Goal: Use online tool/utility: Utilize a website feature to perform a specific function

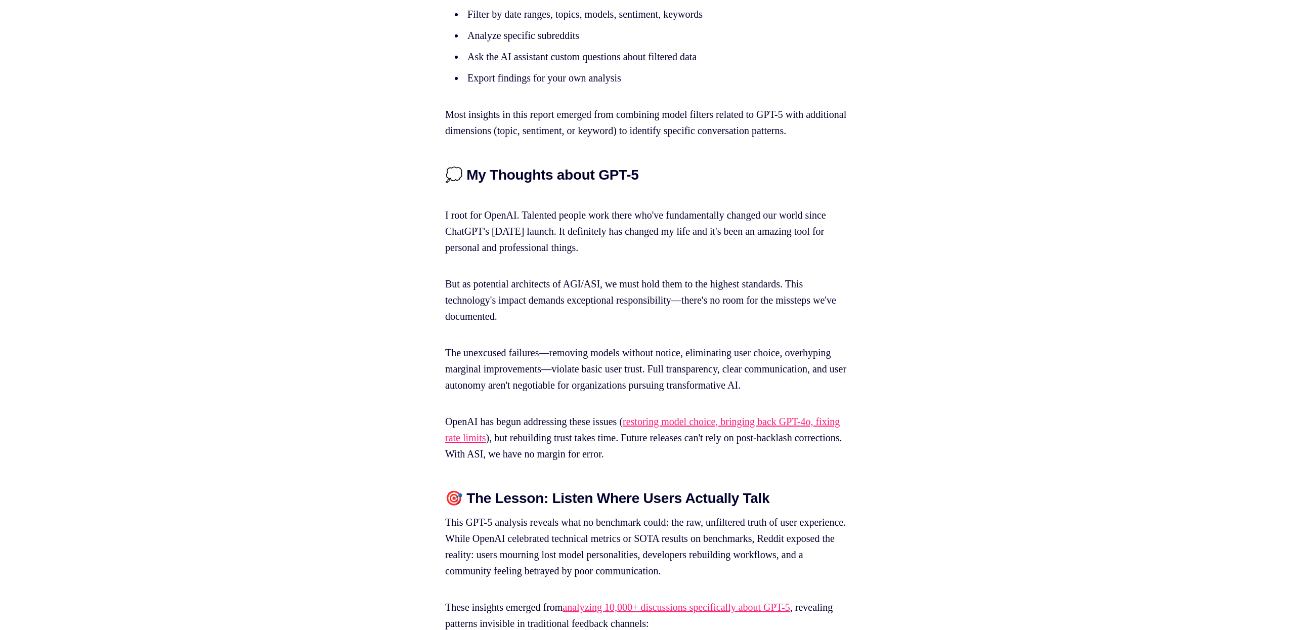
scroll to position [14850, 0]
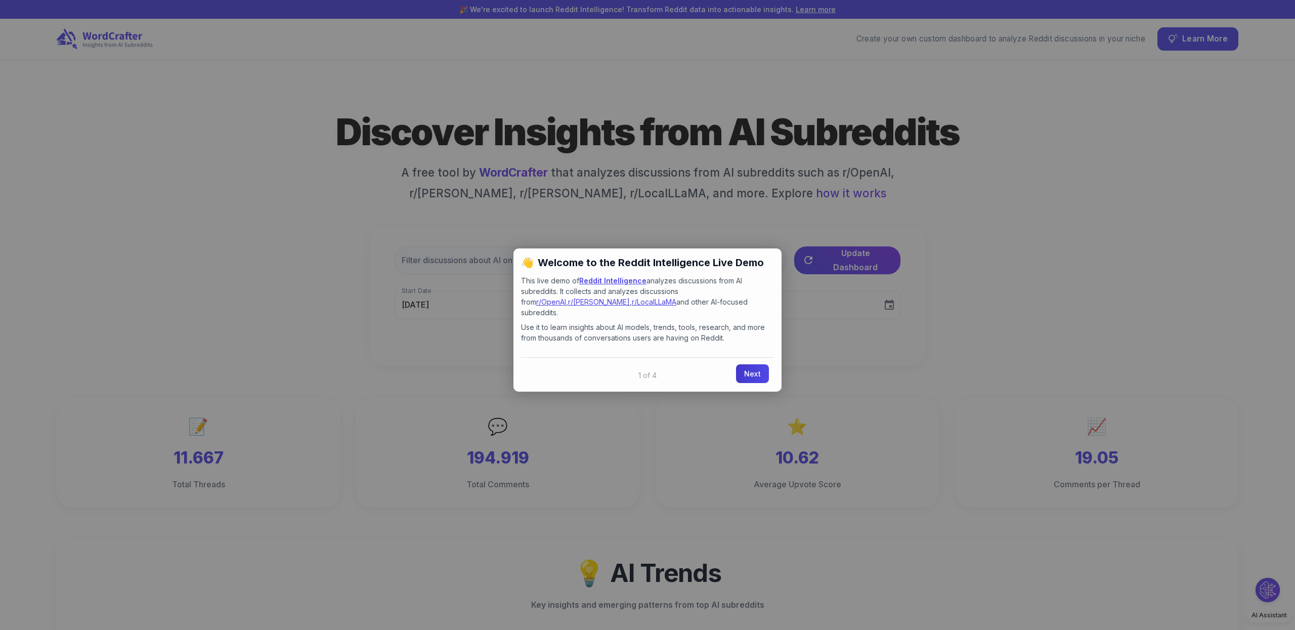
click at [759, 367] on link "Next" at bounding box center [752, 373] width 33 height 19
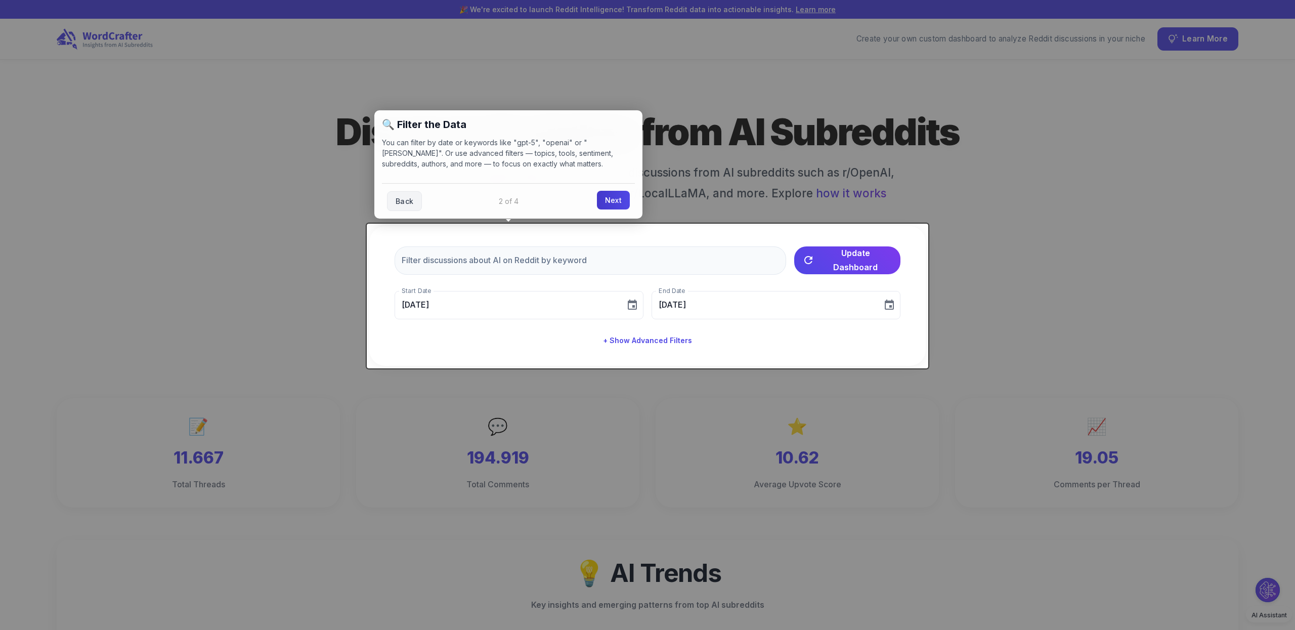
click at [609, 207] on link "Next" at bounding box center [613, 200] width 33 height 19
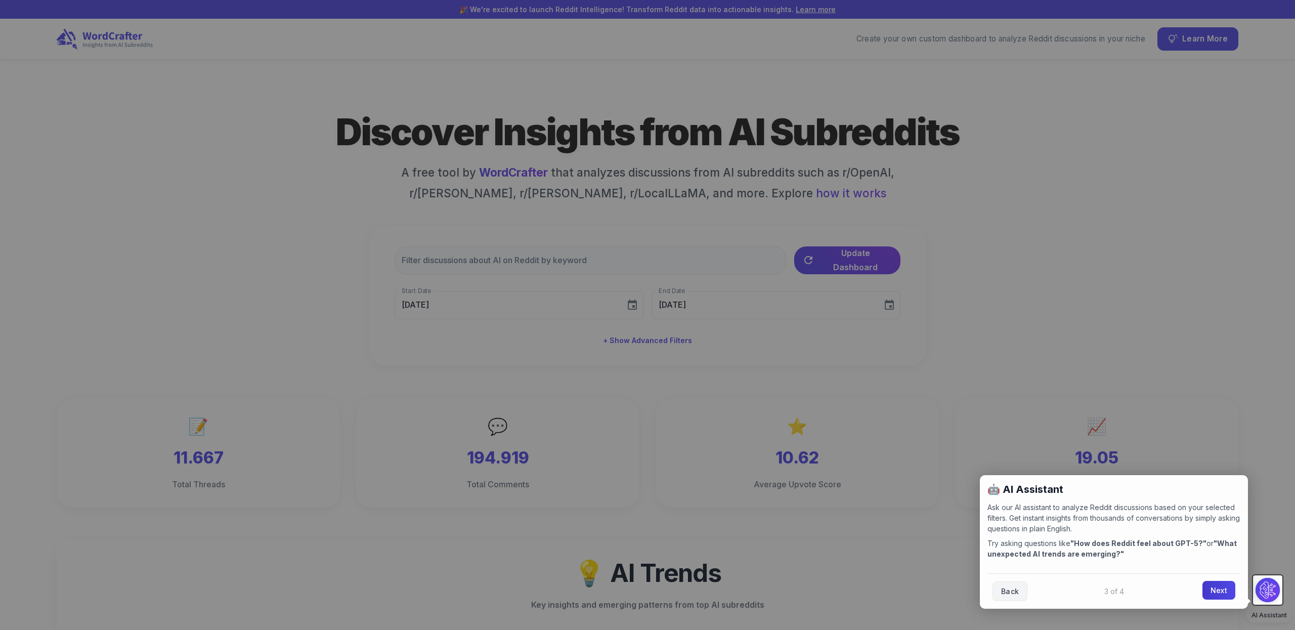
click at [1229, 590] on link "Next" at bounding box center [1219, 590] width 33 height 19
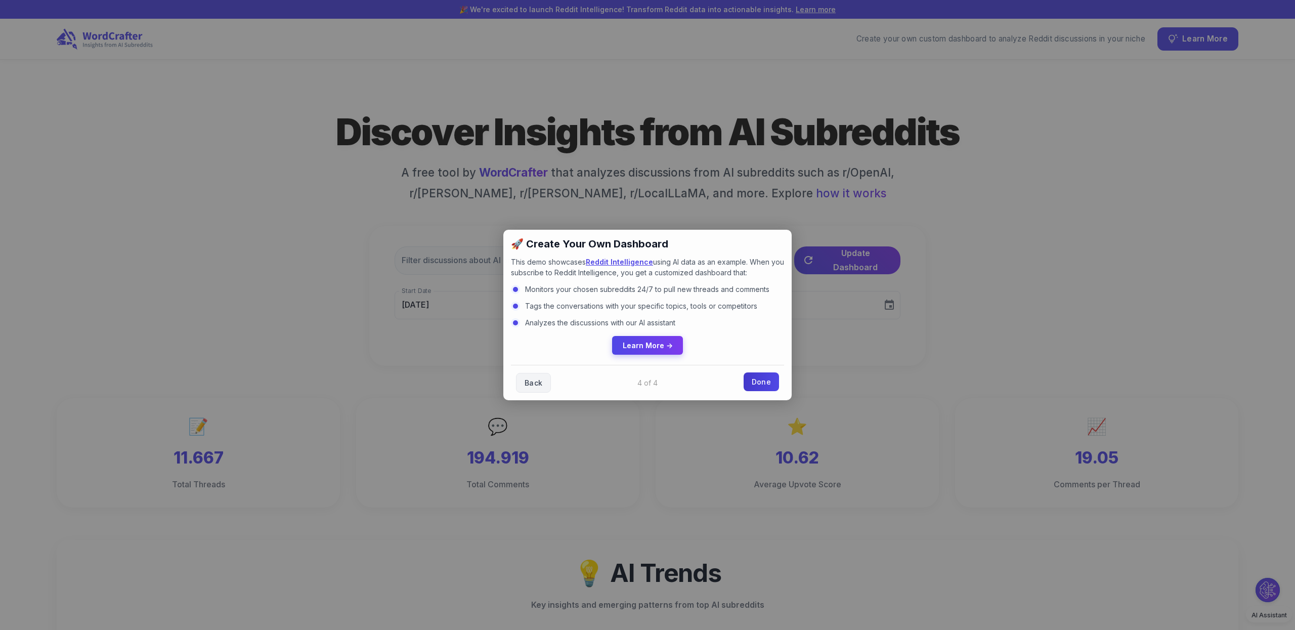
click at [770, 379] on link "Done" at bounding box center [761, 381] width 35 height 19
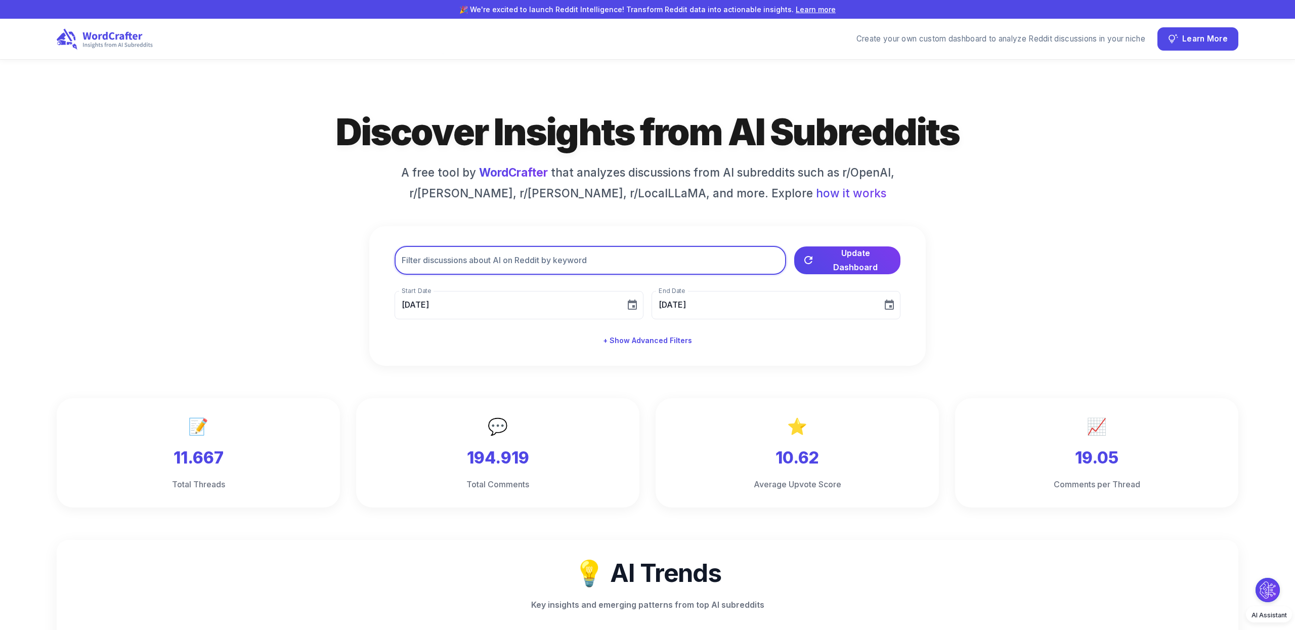
click at [527, 256] on input "text" at bounding box center [591, 260] width 392 height 28
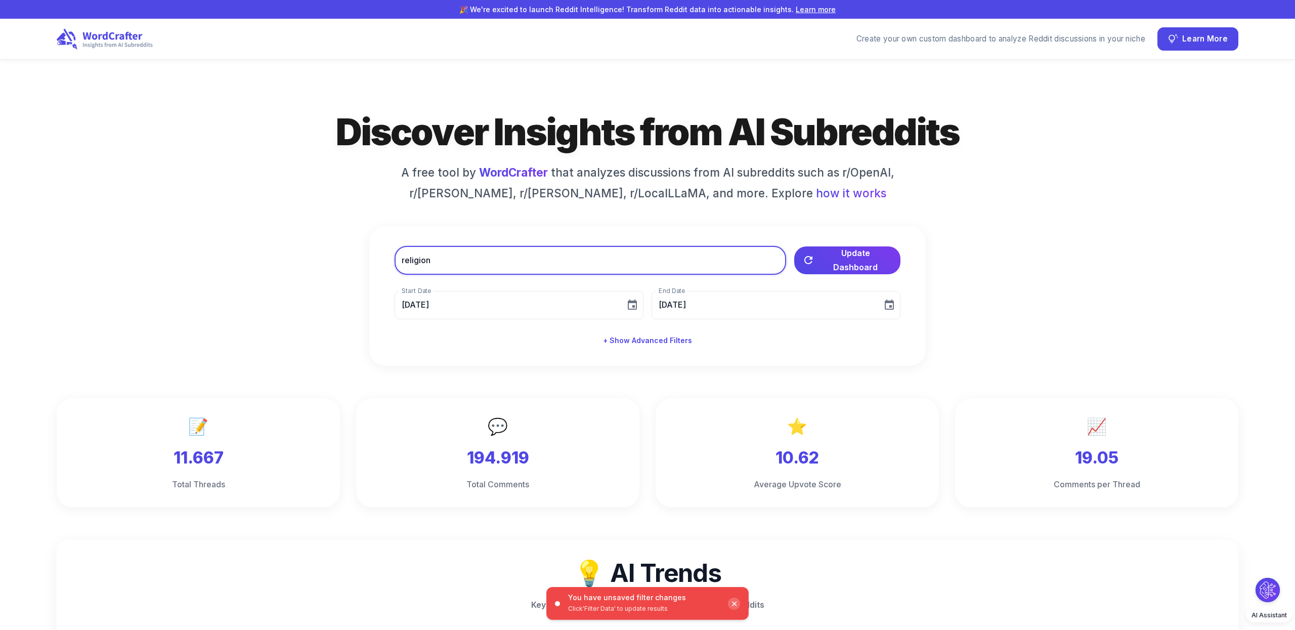
type input "religion"
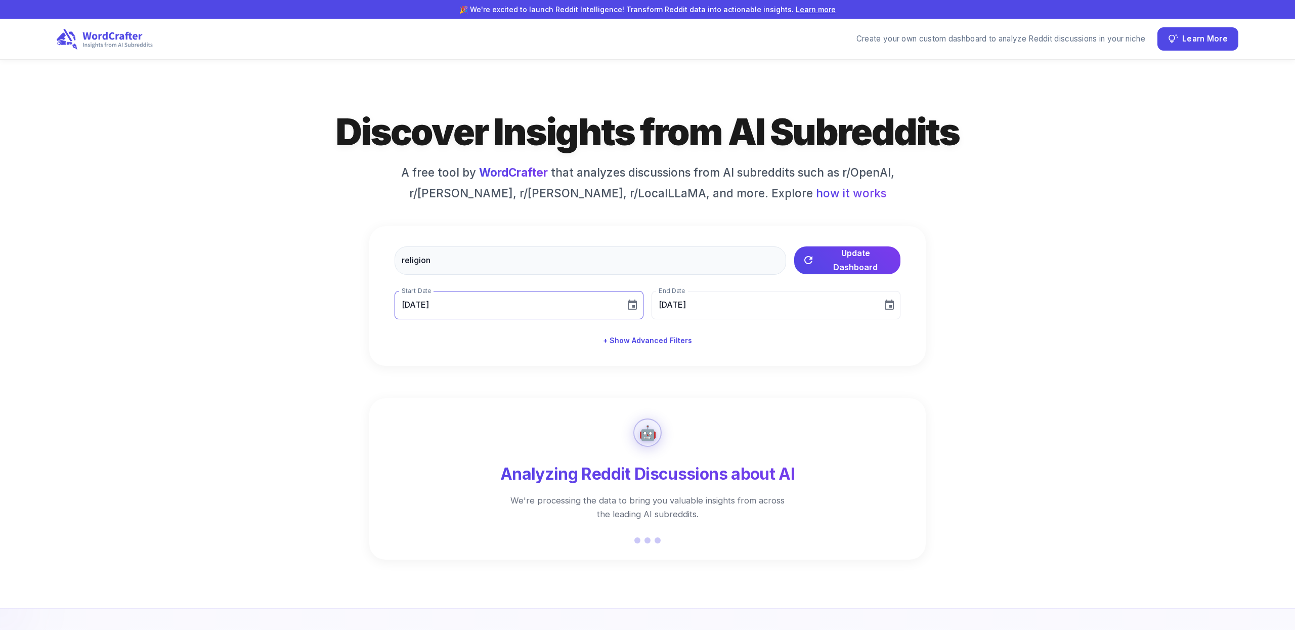
click at [635, 306] on icon "Choose date, selected date is Aug 5, 2025" at bounding box center [632, 305] width 12 height 12
type input "08[DATE]"
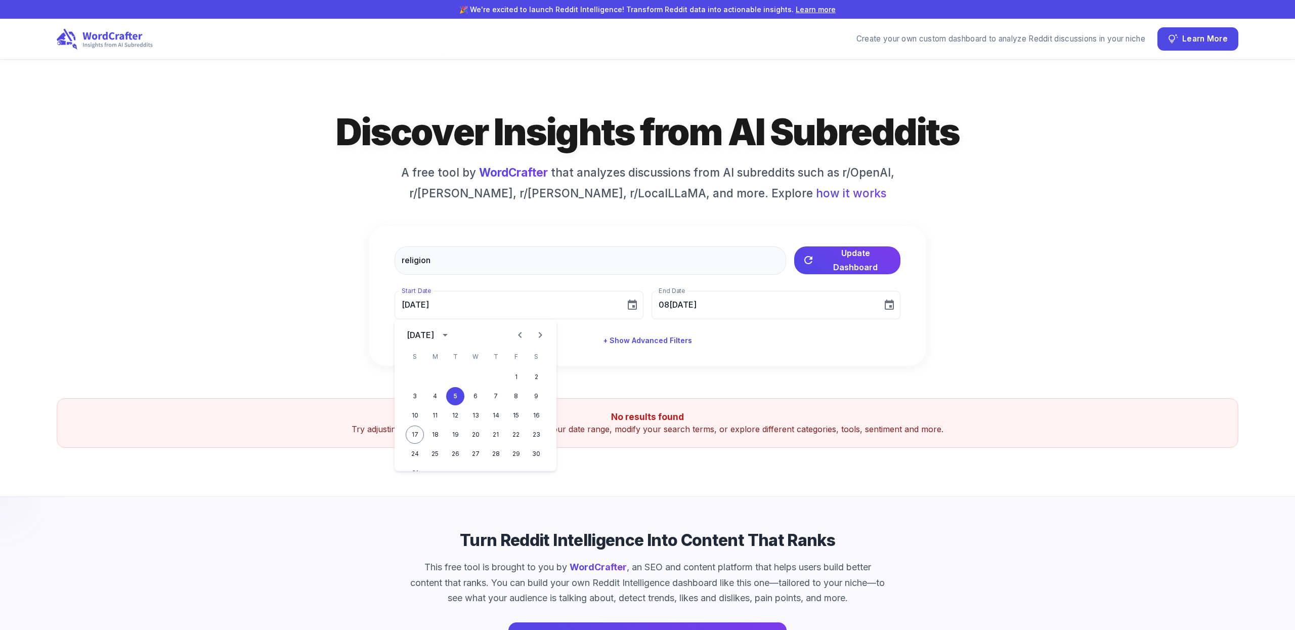
click at [434, 334] on div "[DATE]" at bounding box center [420, 335] width 27 height 12
click at [423, 356] on button "2023" at bounding box center [416, 359] width 36 height 18
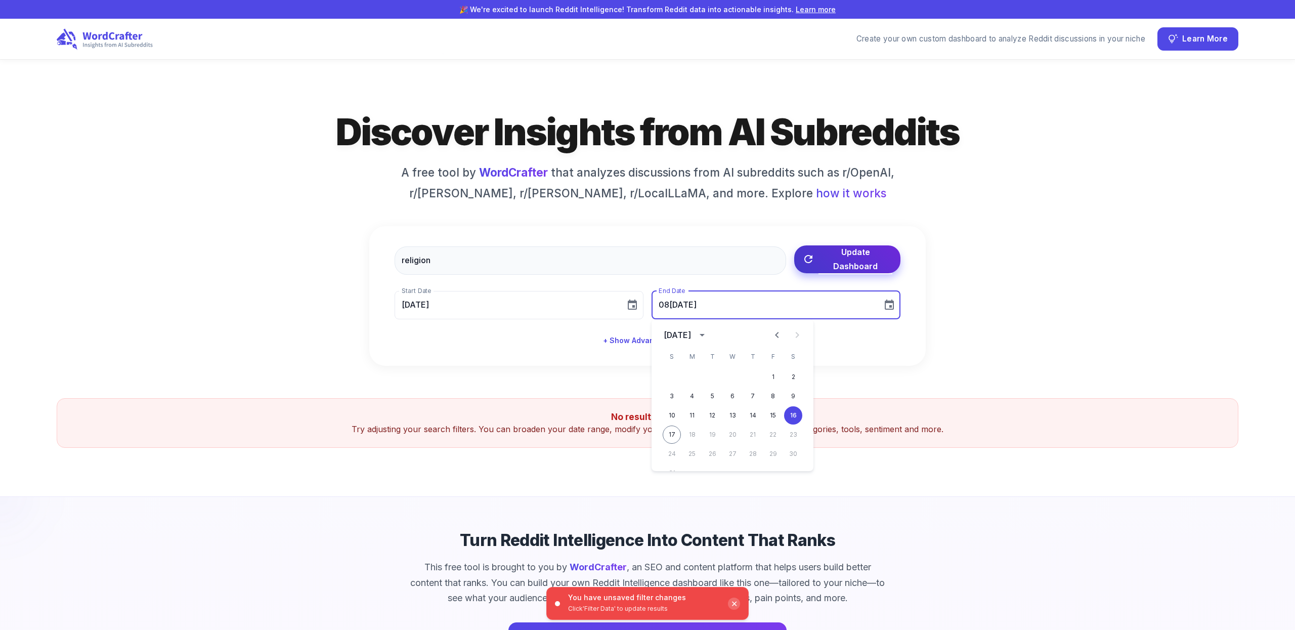
click at [854, 259] on span "Update Dashboard" at bounding box center [856, 259] width 74 height 28
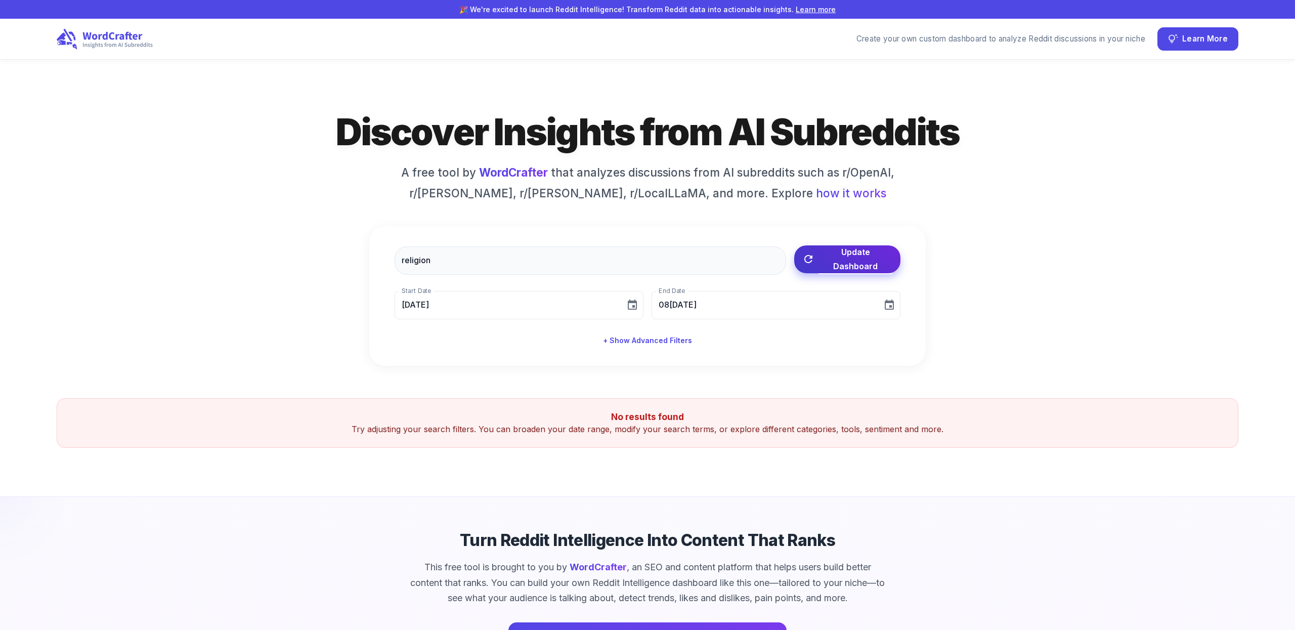
click at [835, 260] on span "Update Dashboard" at bounding box center [856, 259] width 74 height 28
type input "[DATE]"
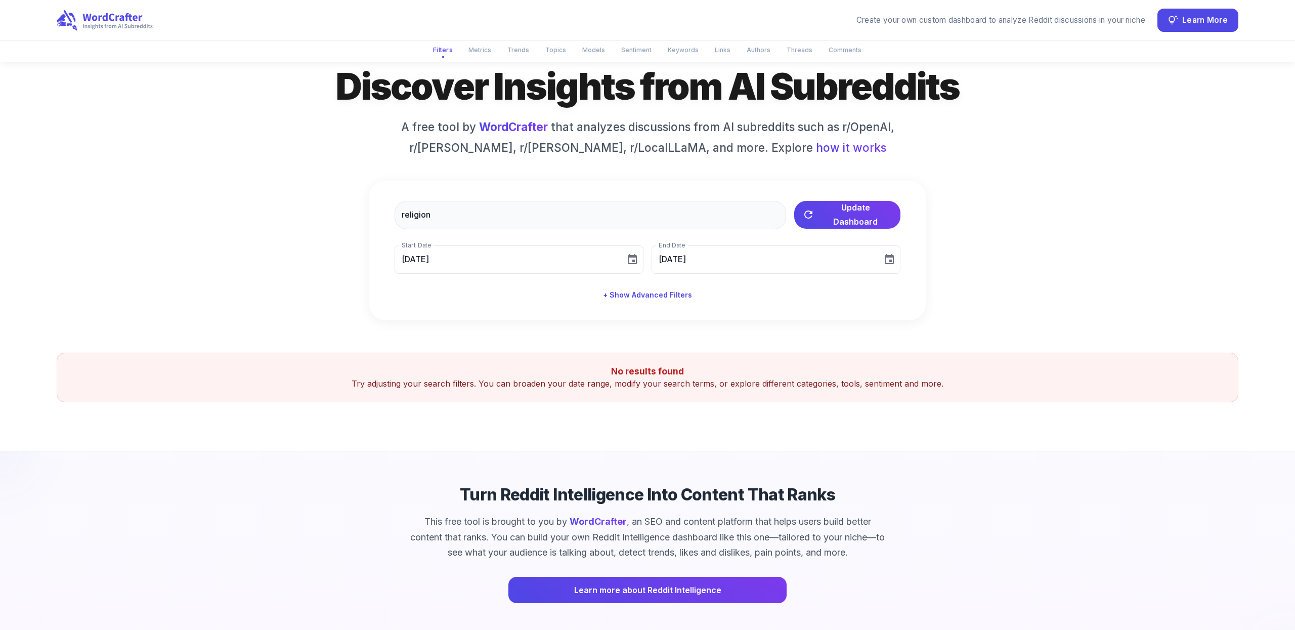
scroll to position [78, 0]
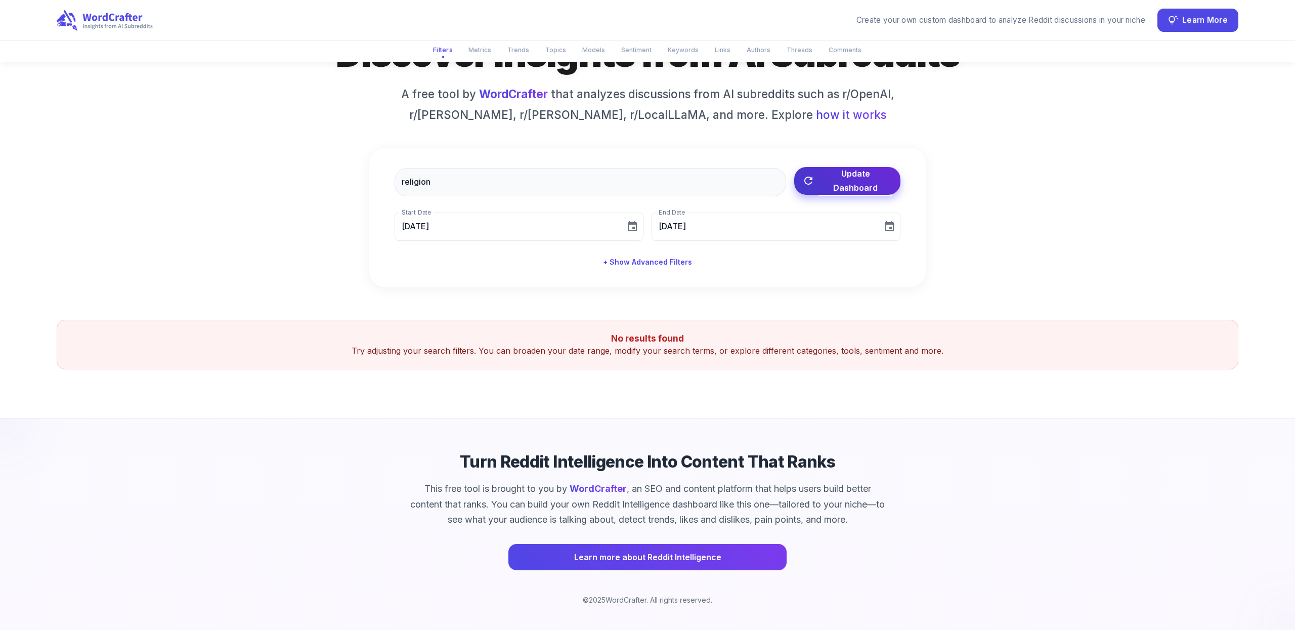
click at [850, 183] on span "Update Dashboard" at bounding box center [856, 180] width 74 height 28
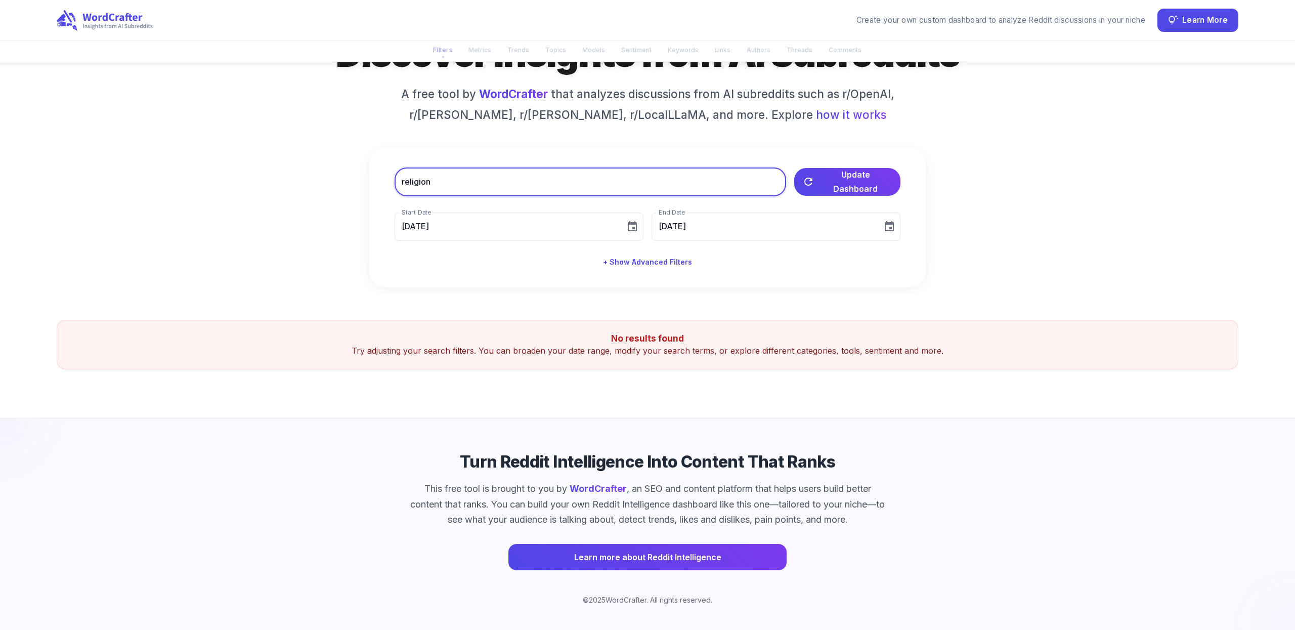
click at [522, 184] on input "religion" at bounding box center [591, 182] width 392 height 28
type input "ch"
type input "[DATE]"
type input "chatgpt"
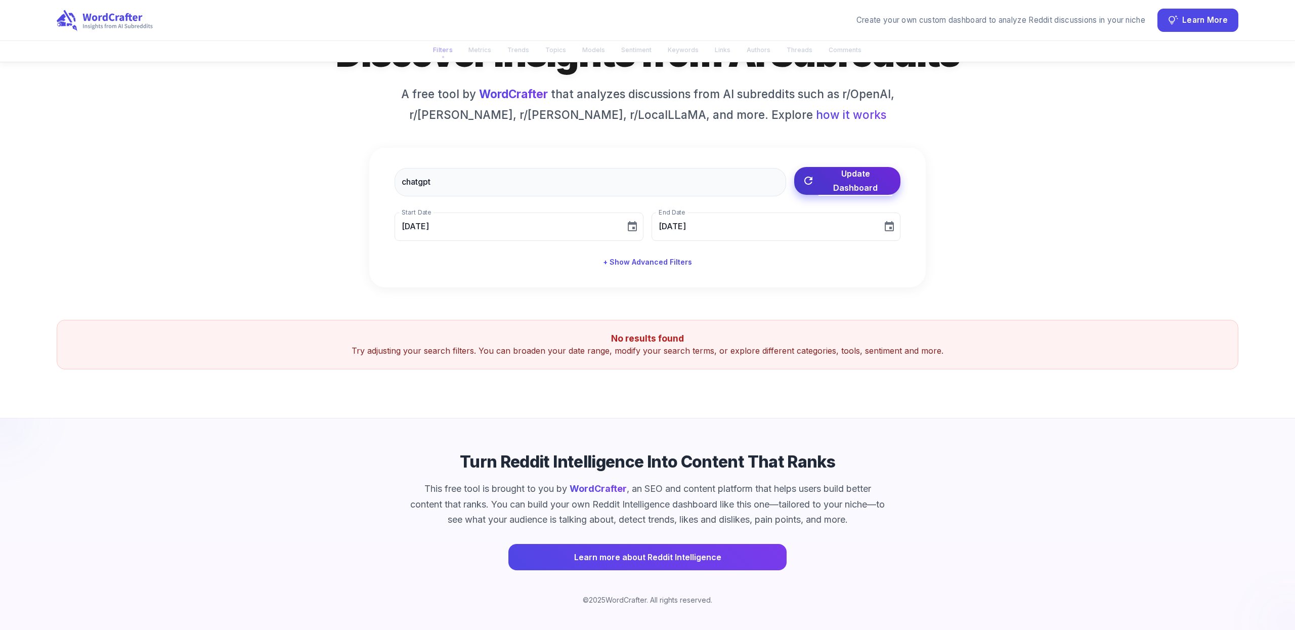
click at [835, 185] on span "Update Dashboard" at bounding box center [856, 180] width 74 height 28
click at [828, 180] on span "Update Dashboard" at bounding box center [856, 180] width 74 height 28
click at [638, 227] on icon "Choose date, selected date is Aug 5, 2025" at bounding box center [632, 227] width 12 height 12
click at [474, 222] on input "[DATE]" at bounding box center [507, 226] width 224 height 28
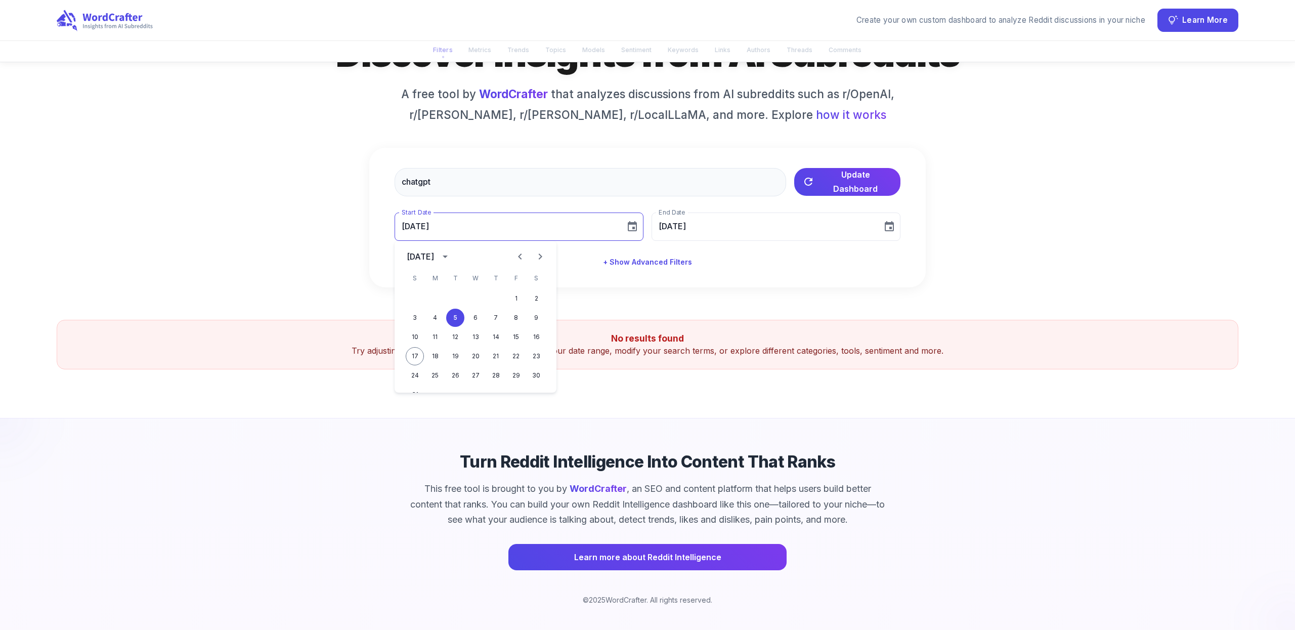
click at [474, 226] on input "[DATE]" at bounding box center [507, 226] width 224 height 28
type input "08/05/0002"
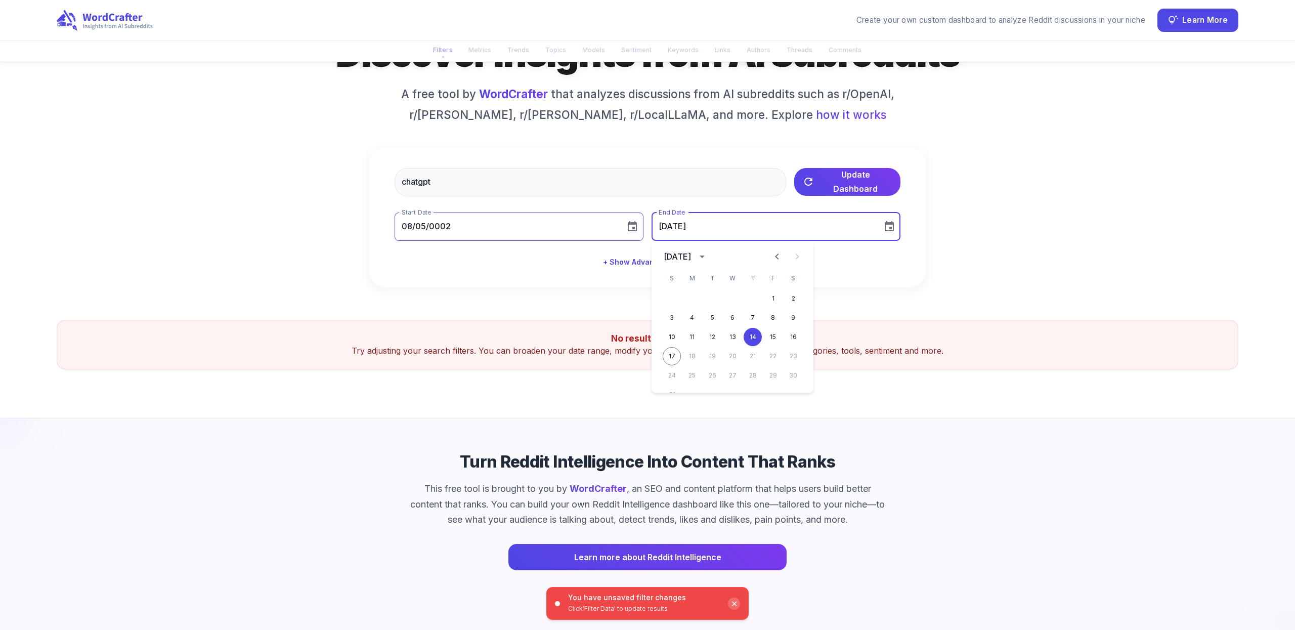
click at [475, 232] on input "08/05/0002" at bounding box center [507, 226] width 224 height 28
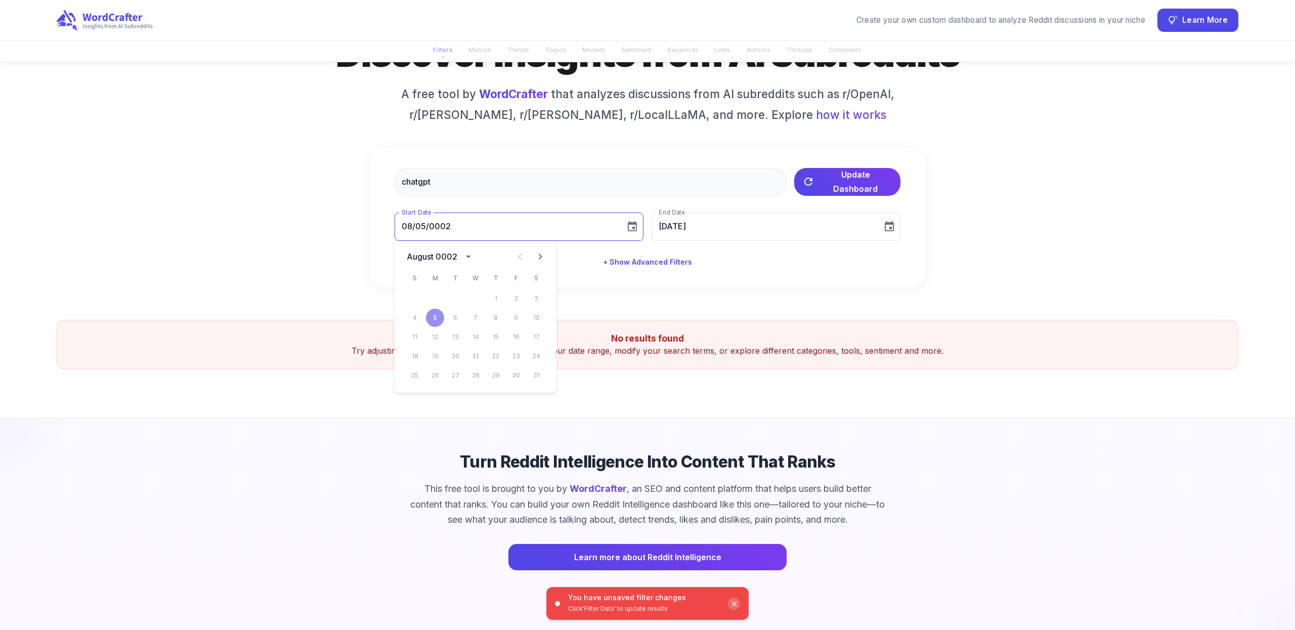
type input "08[DATE]"
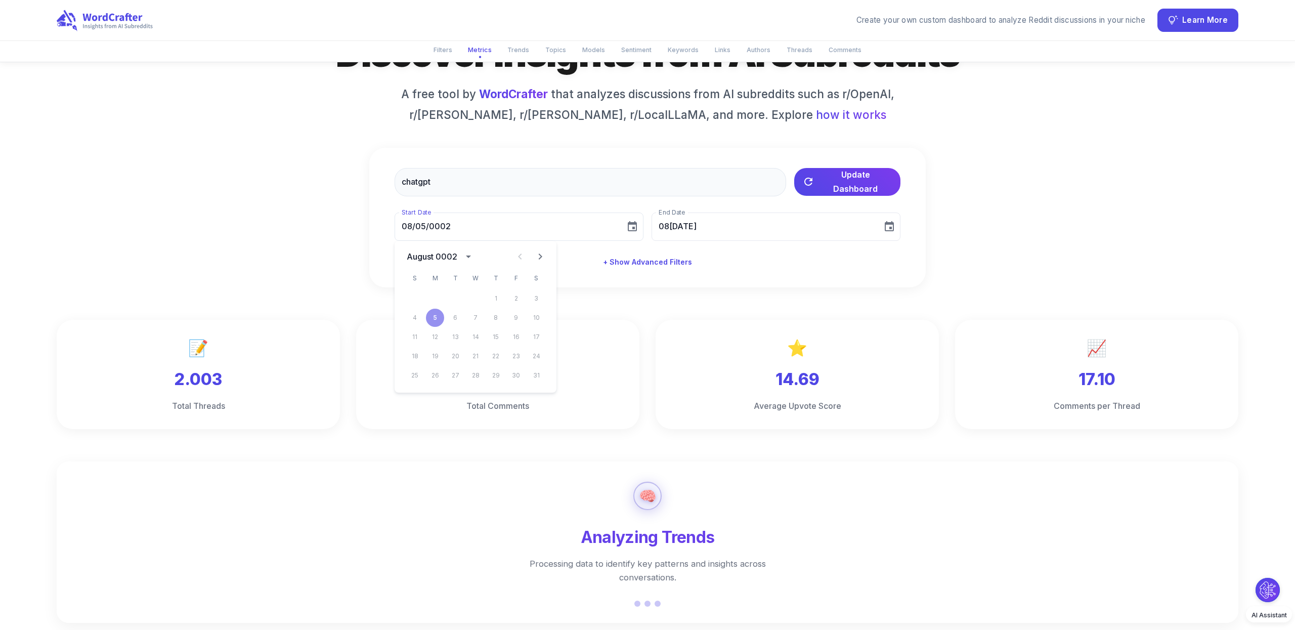
click at [538, 255] on icon "Next month" at bounding box center [540, 256] width 12 height 12
click at [478, 230] on input "[DATE]" at bounding box center [507, 226] width 224 height 28
click at [460, 227] on input "[DATE]" at bounding box center [507, 226] width 224 height 28
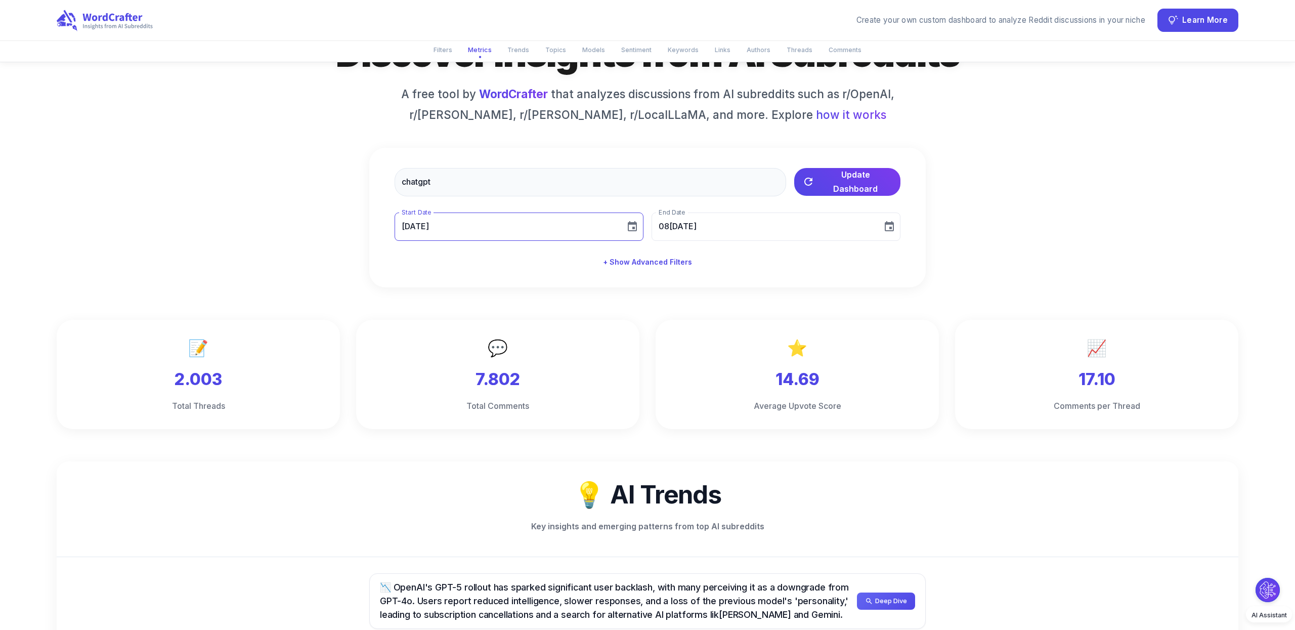
click at [455, 227] on input "[DATE]" at bounding box center [507, 226] width 224 height 28
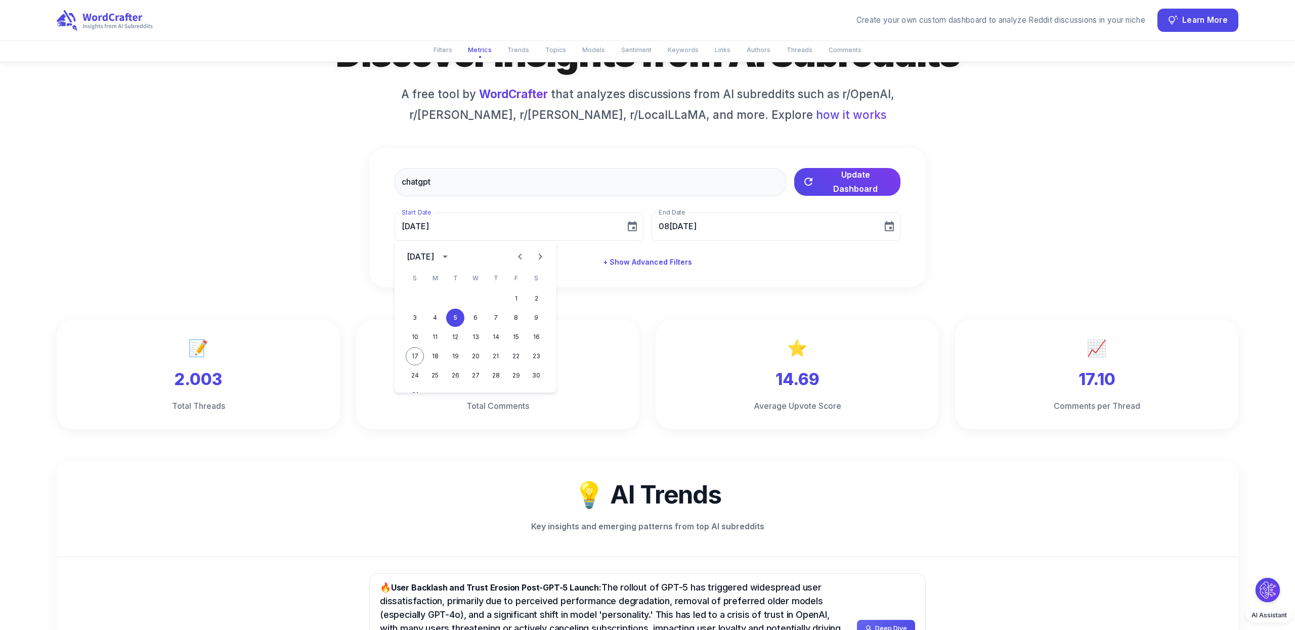
click at [521, 256] on icon "Previous month" at bounding box center [520, 256] width 12 height 12
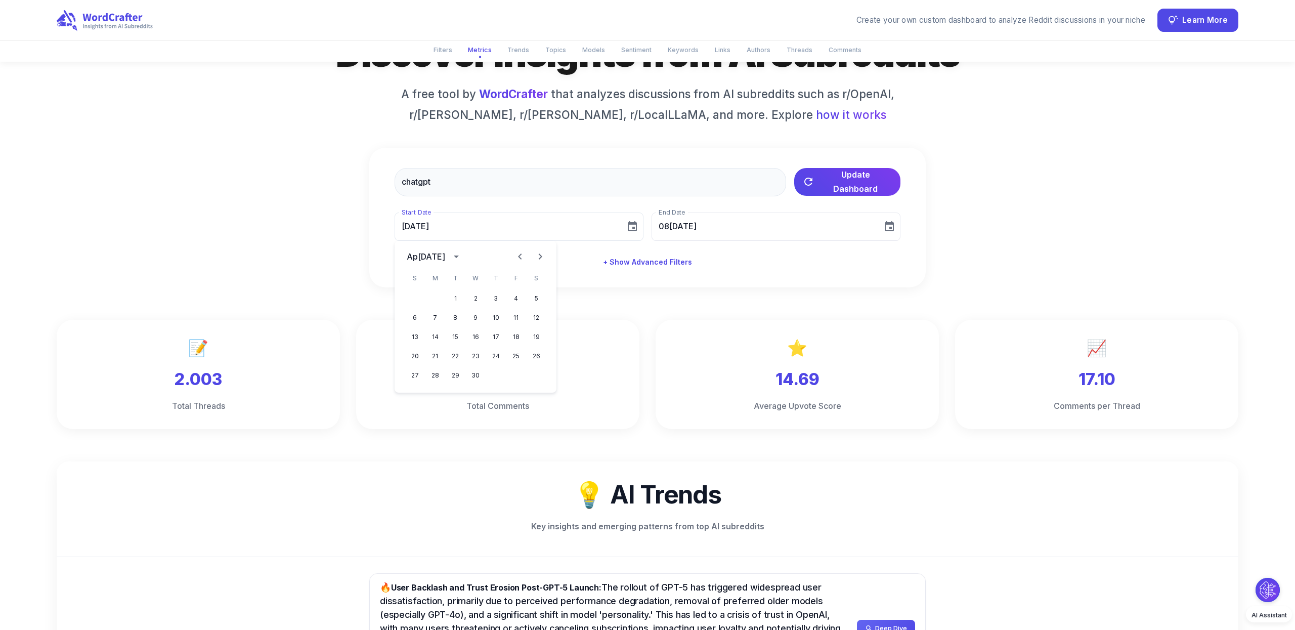
click at [521, 256] on icon "Previous month" at bounding box center [520, 256] width 12 height 12
click at [451, 254] on icon "calendar view is open, switch to year view" at bounding box center [445, 256] width 12 height 12
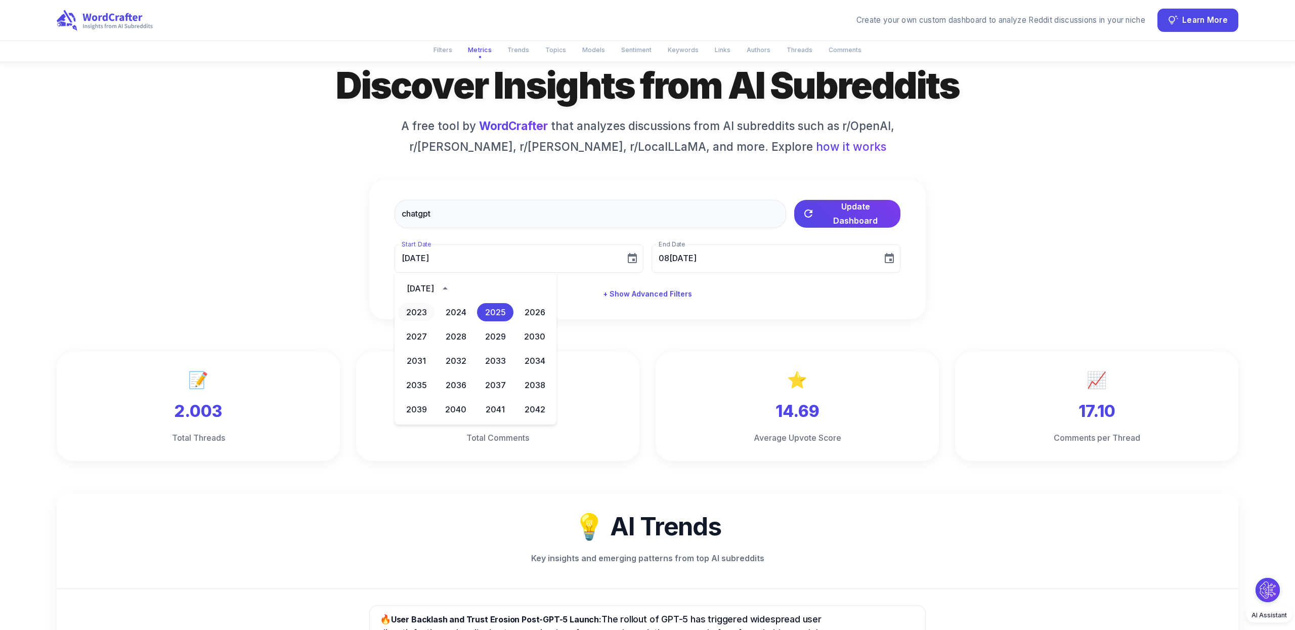
scroll to position [44, 0]
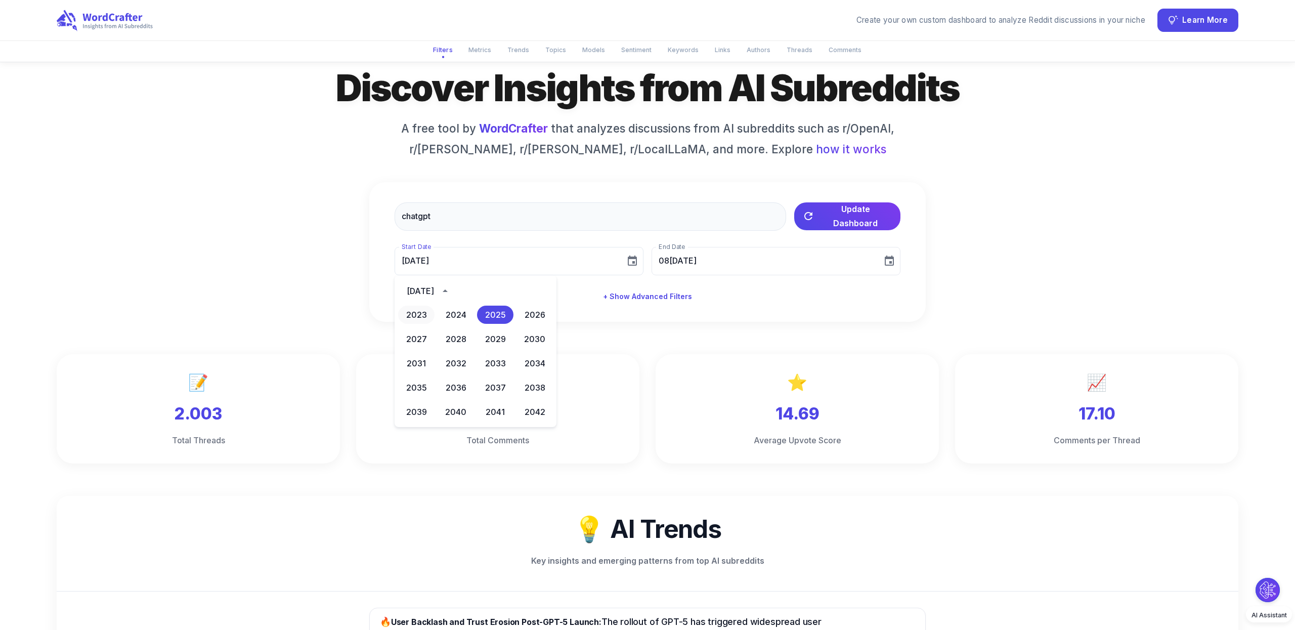
click at [421, 315] on button "2023" at bounding box center [416, 315] width 36 height 18
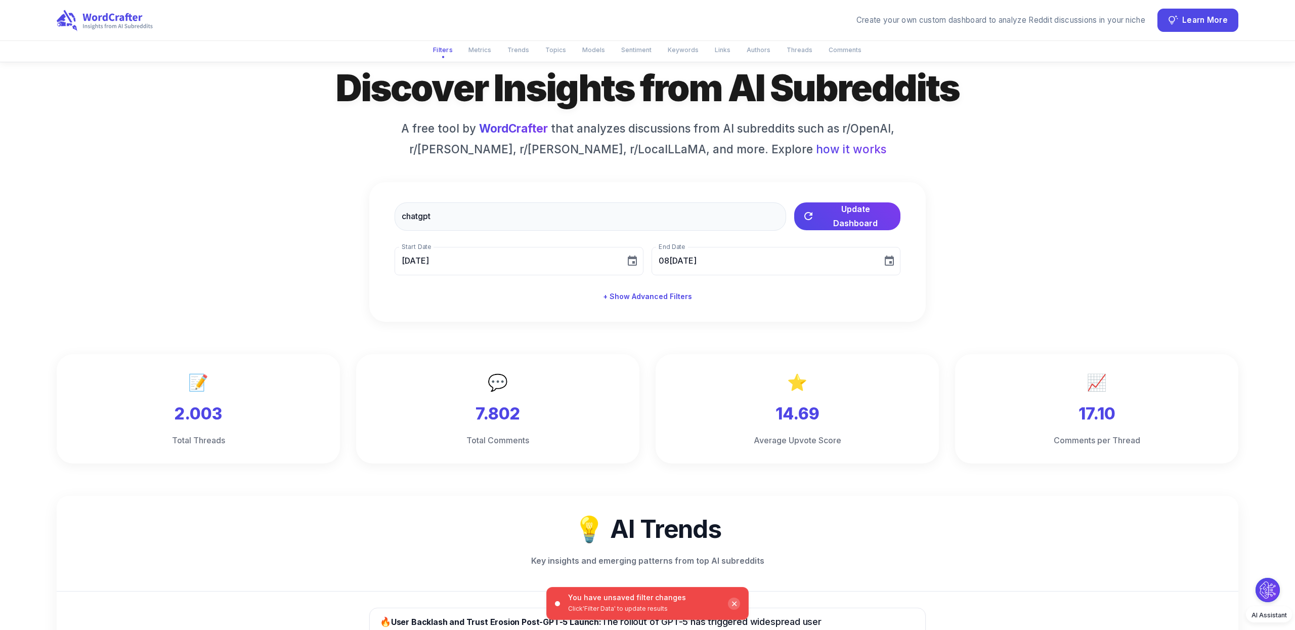
type input "[DATE]"
click at [677, 391] on button "17" at bounding box center [672, 390] width 18 height 18
type input "[DATE]"
click at [864, 219] on span "Update Dashboard" at bounding box center [856, 215] width 74 height 28
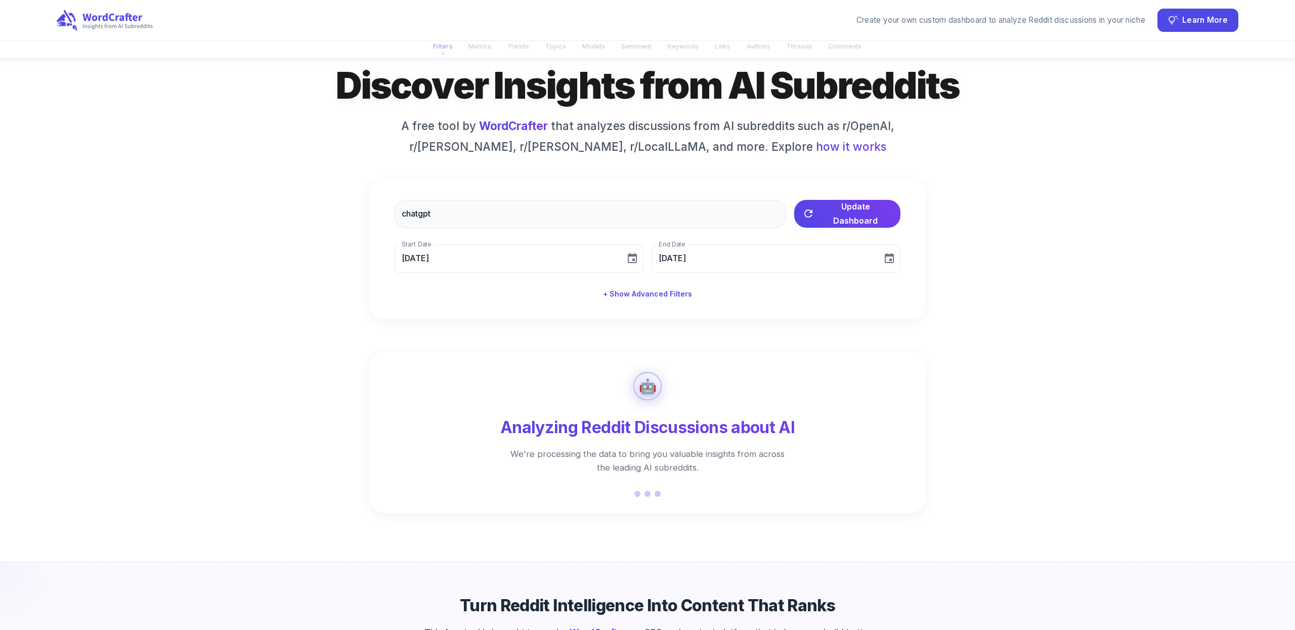
scroll to position [0, 0]
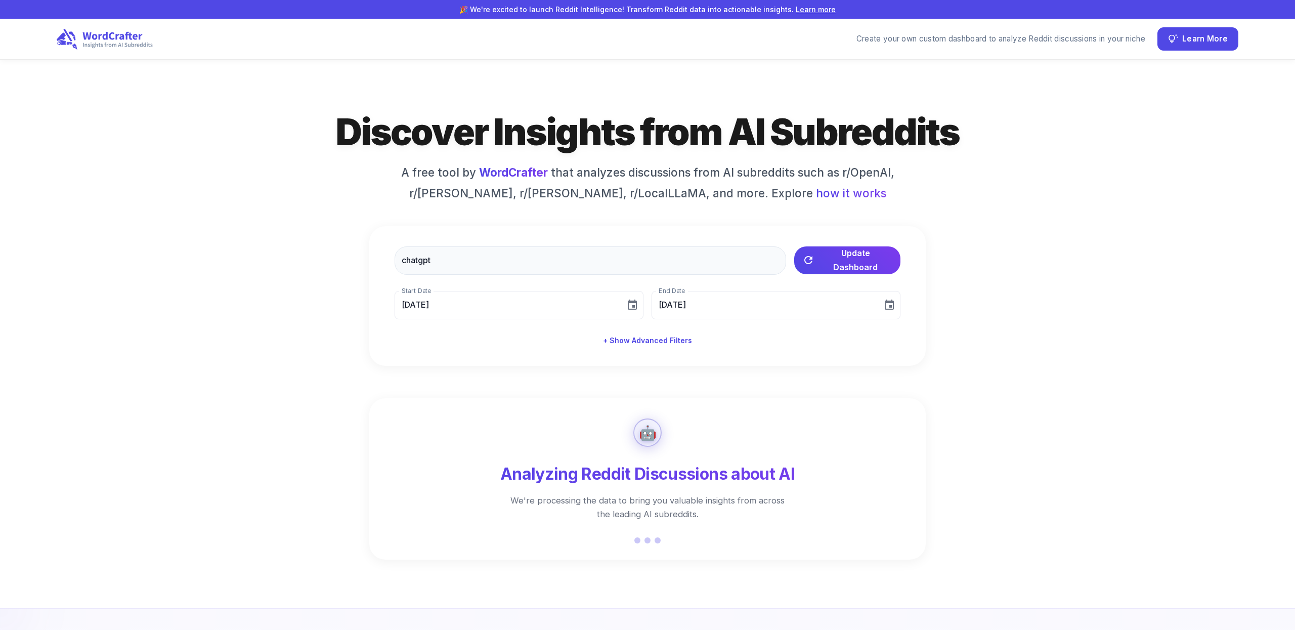
type input "[DATE]"
type input "08[DATE]"
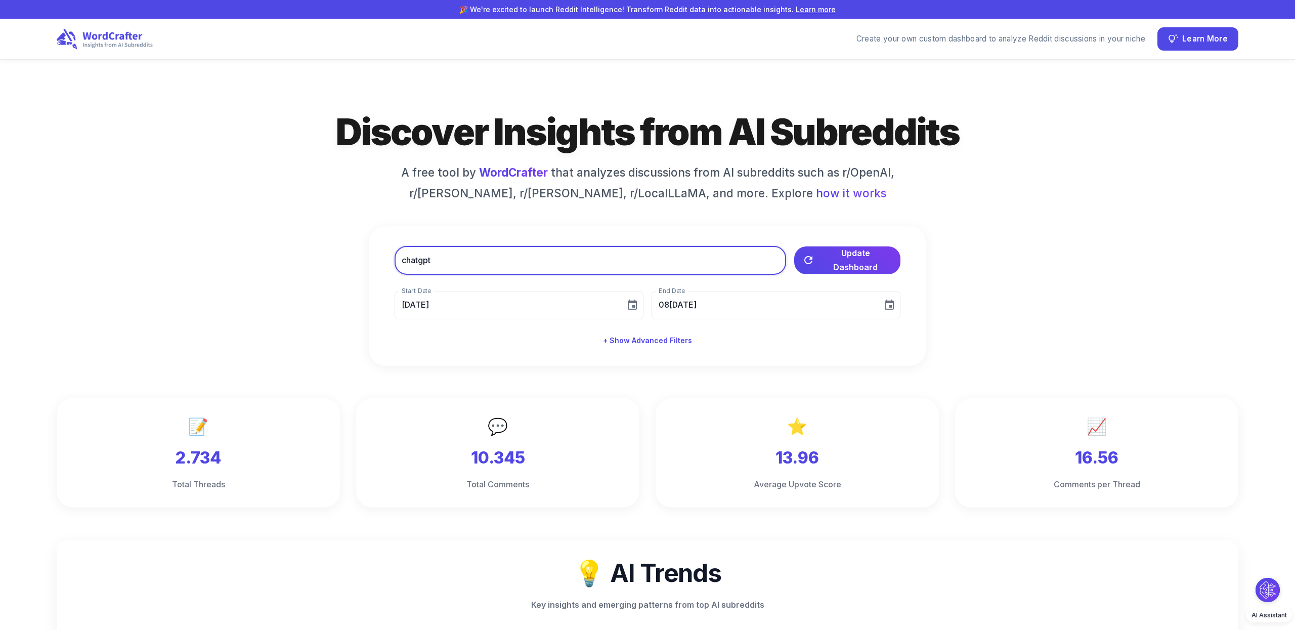
click at [433, 265] on input "chatgpt" at bounding box center [591, 260] width 392 height 28
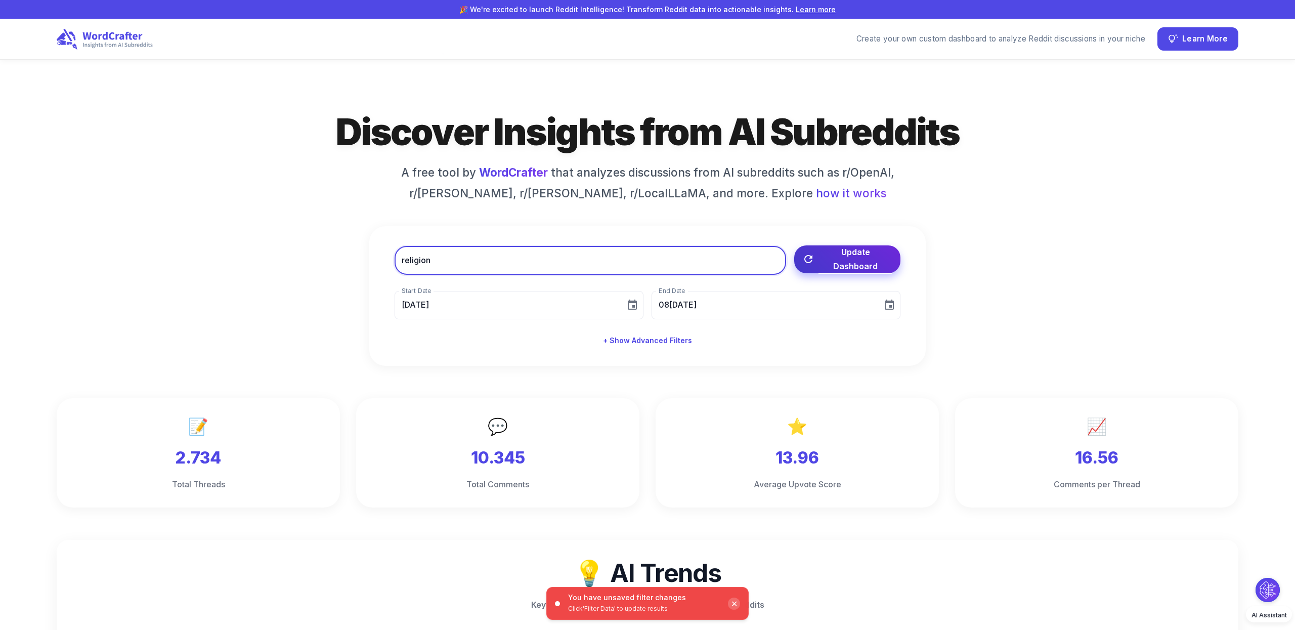
type input "religion"
click at [829, 260] on span "Update Dashboard" at bounding box center [856, 259] width 74 height 28
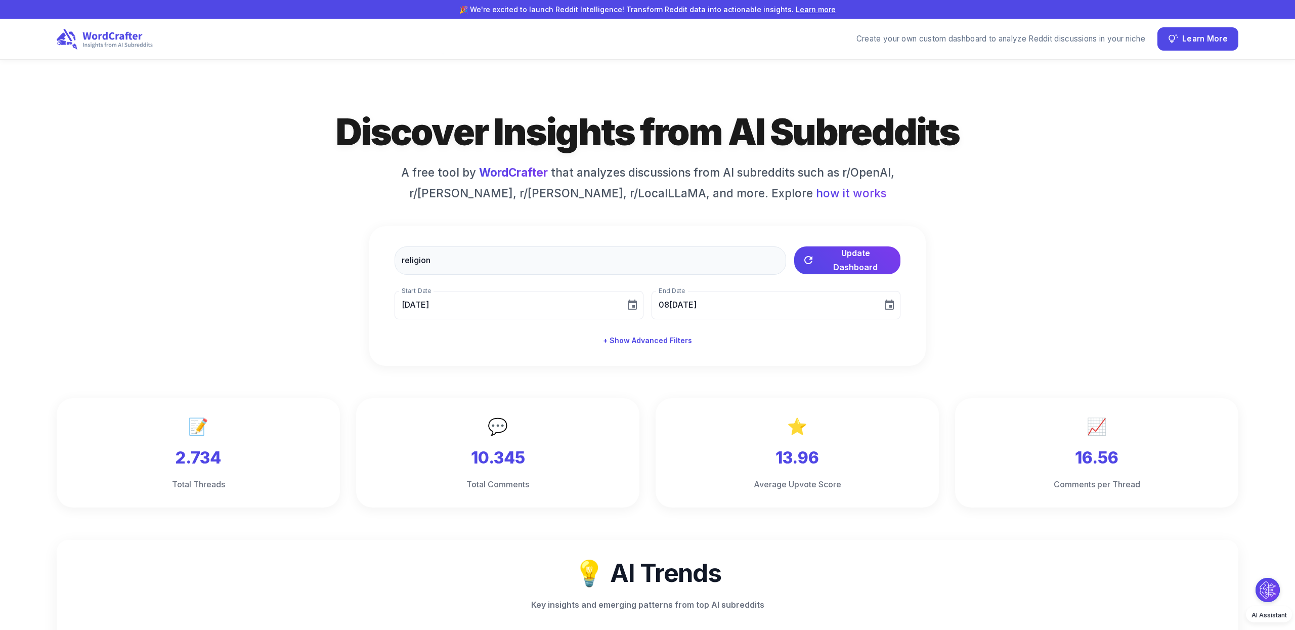
click at [631, 305] on icon "Choose date, selected date is Aug 5, 2025" at bounding box center [632, 305] width 12 height 12
click at [457, 347] on span "T" at bounding box center [455, 357] width 18 height 20
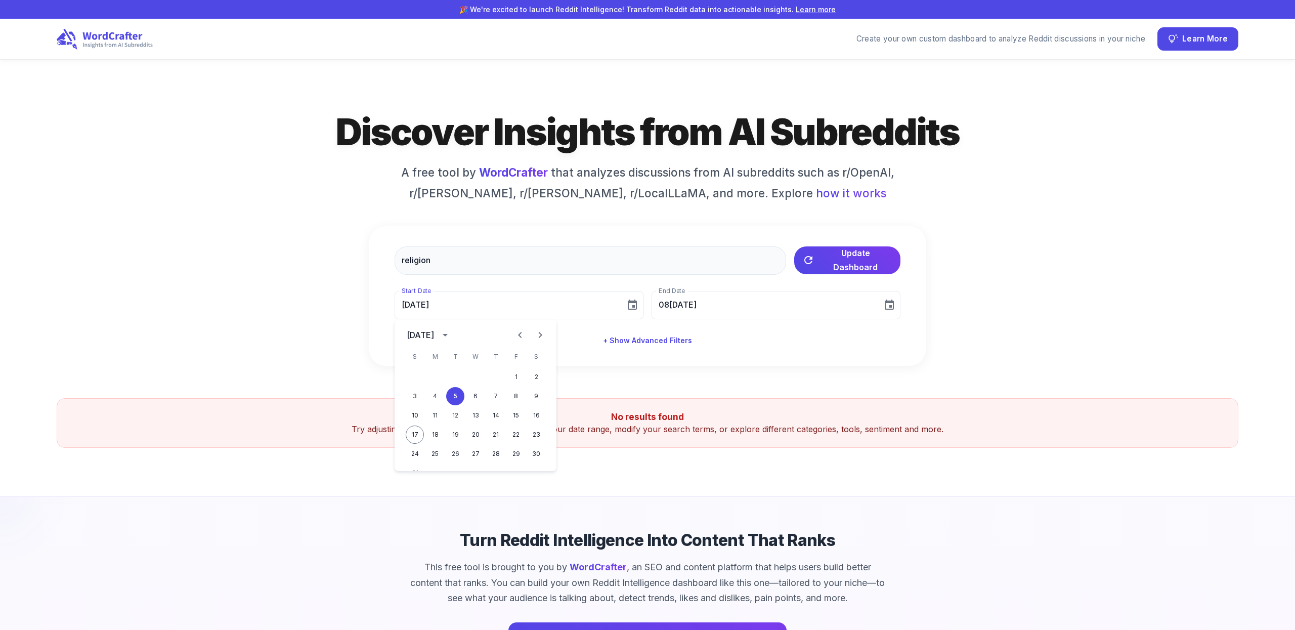
type input "[DATE]"
click at [451, 334] on icon "calendar view is open, switch to year view" at bounding box center [445, 335] width 12 height 12
click at [424, 357] on button "2023" at bounding box center [416, 359] width 36 height 18
type input "[DATE]"
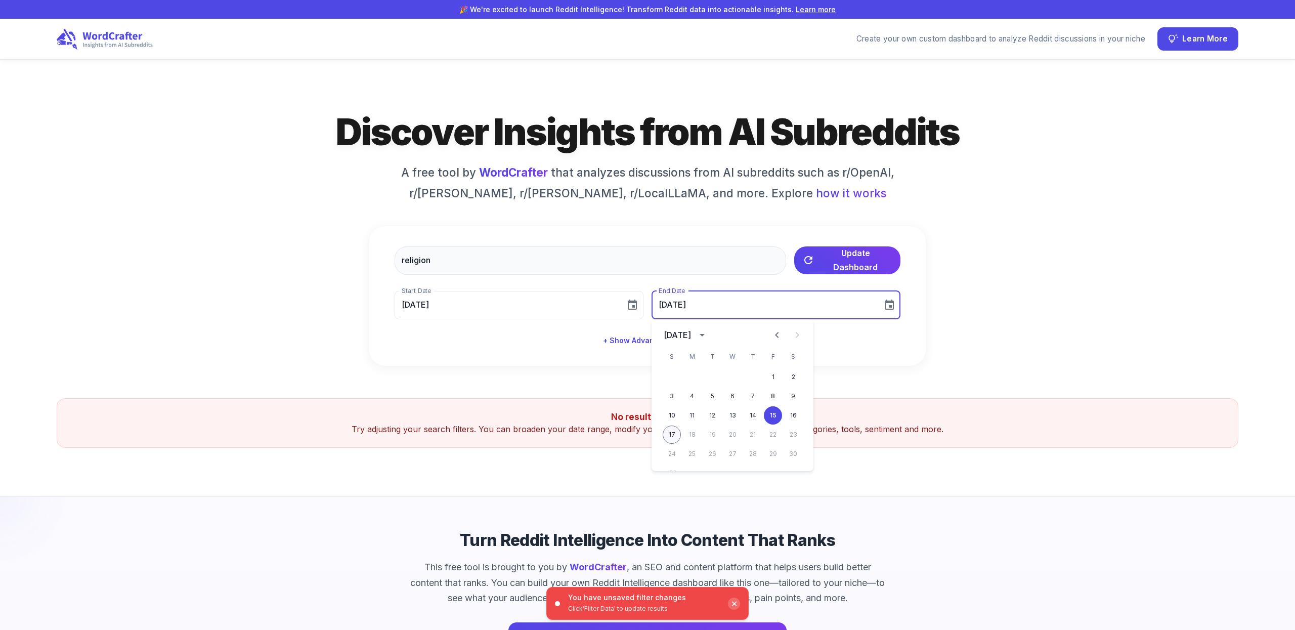
click at [672, 435] on button "17" at bounding box center [672, 434] width 18 height 18
type input "[DATE]"
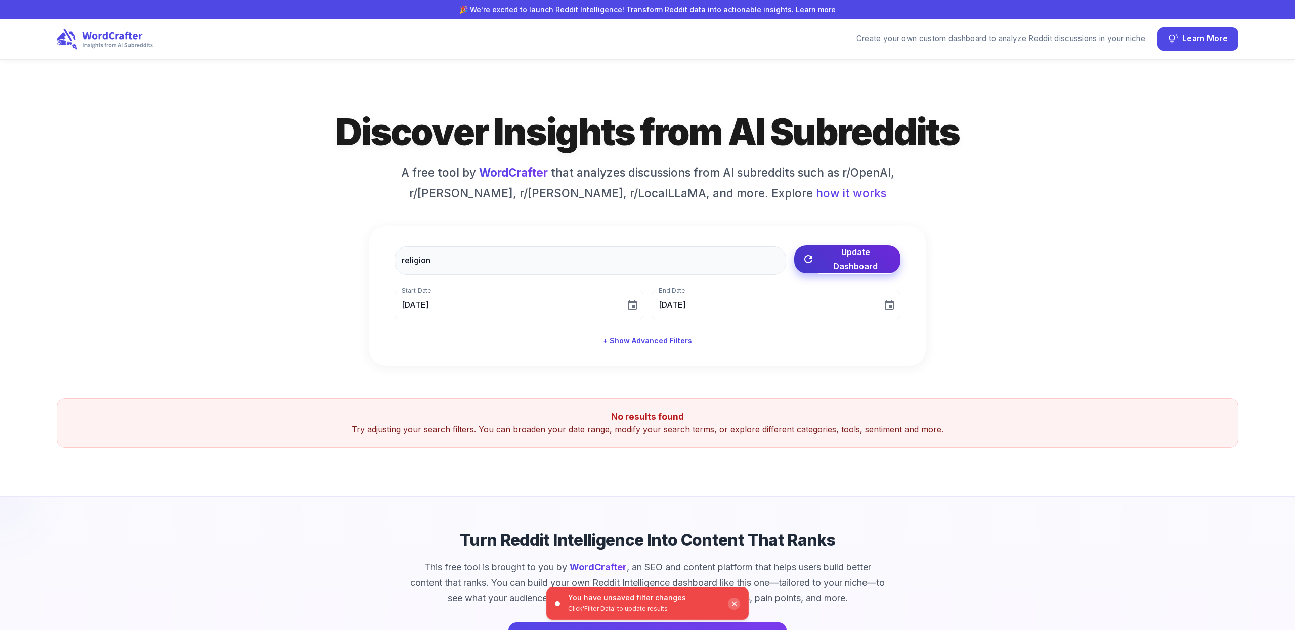
click at [839, 264] on span "Update Dashboard" at bounding box center [856, 259] width 74 height 28
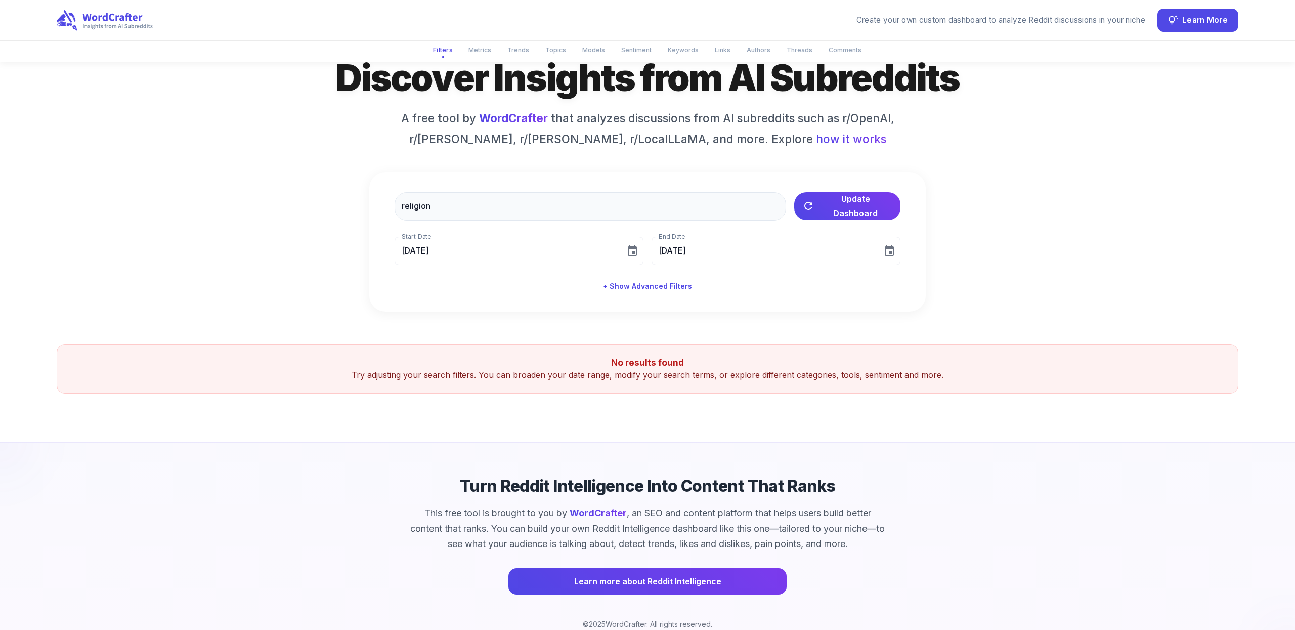
scroll to position [54, 0]
click at [829, 204] on span "Update Dashboard" at bounding box center [856, 205] width 74 height 28
type input "[DATE]"
type input "08[DATE]"
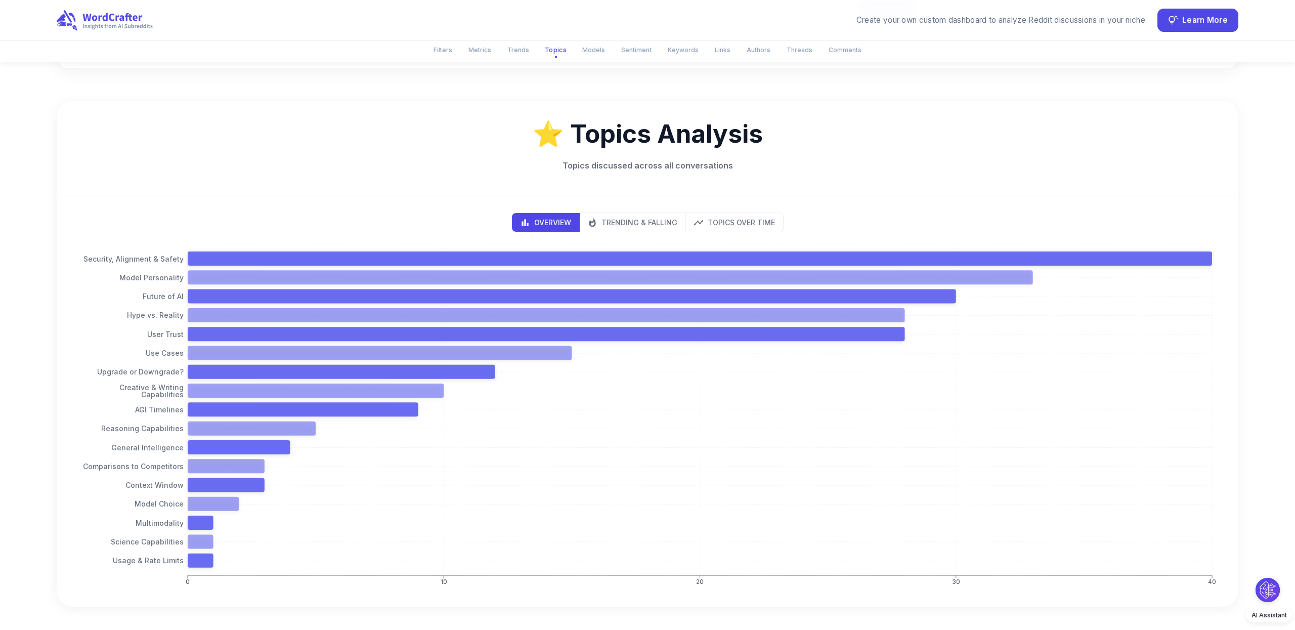
scroll to position [1059, 0]
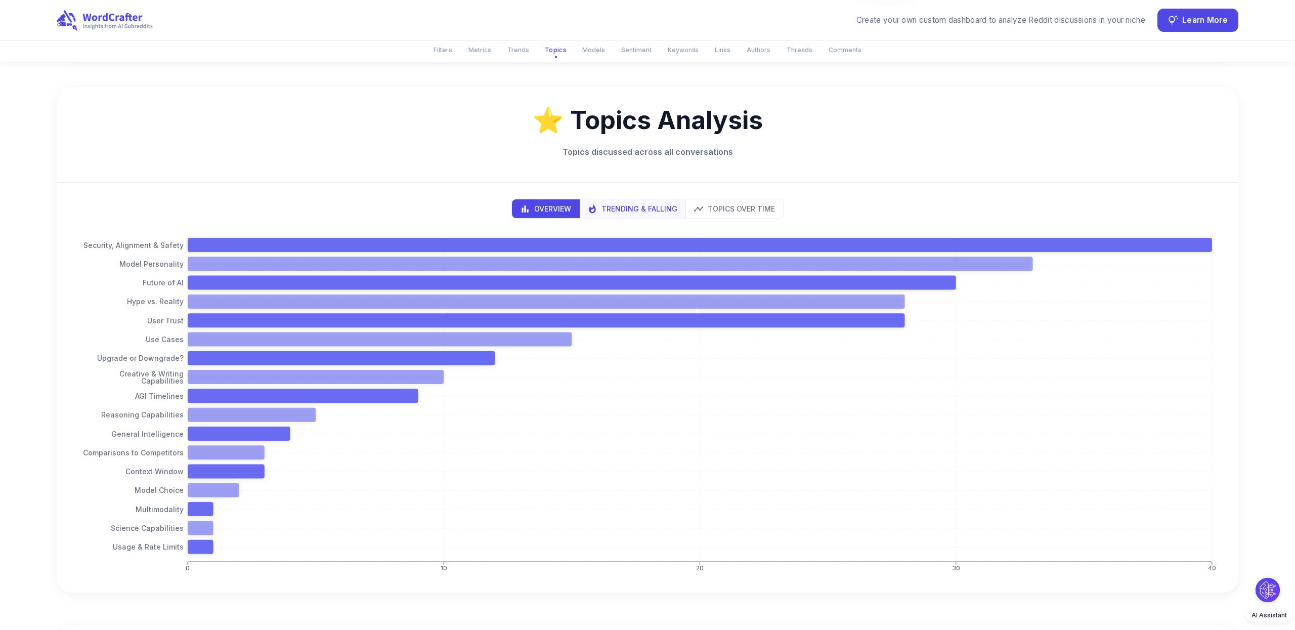
click at [621, 200] on button "Trending & Falling" at bounding box center [632, 208] width 107 height 19
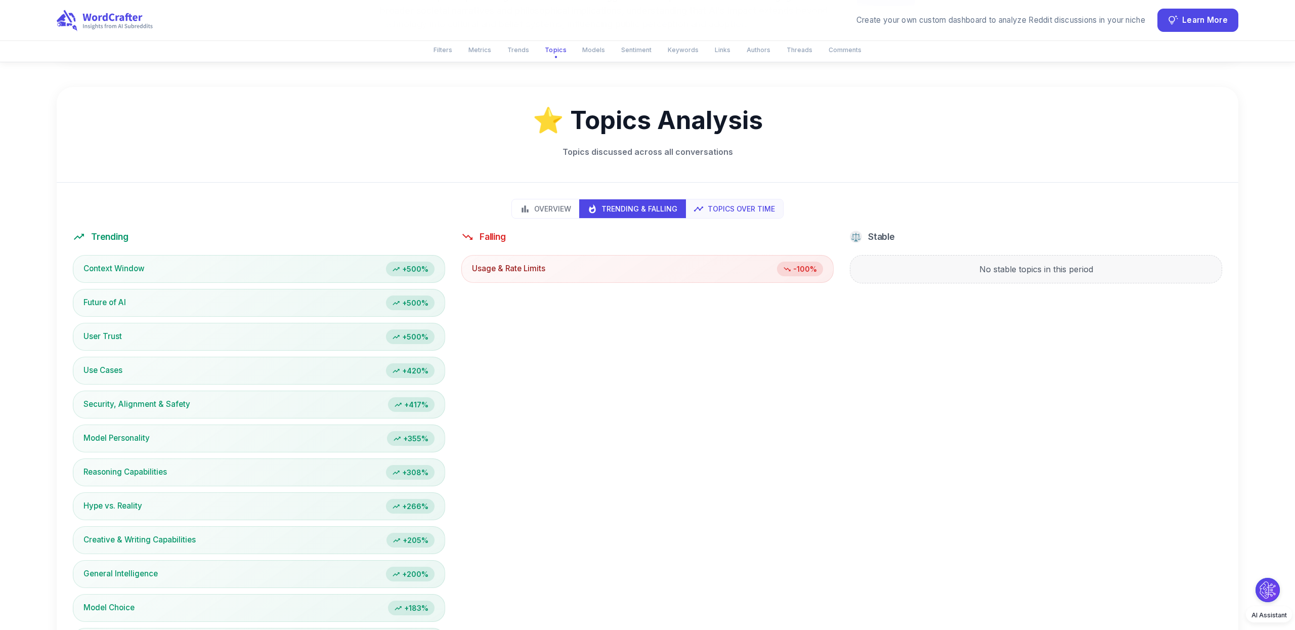
click at [718, 206] on p "Topics Over Time" at bounding box center [741, 208] width 67 height 11
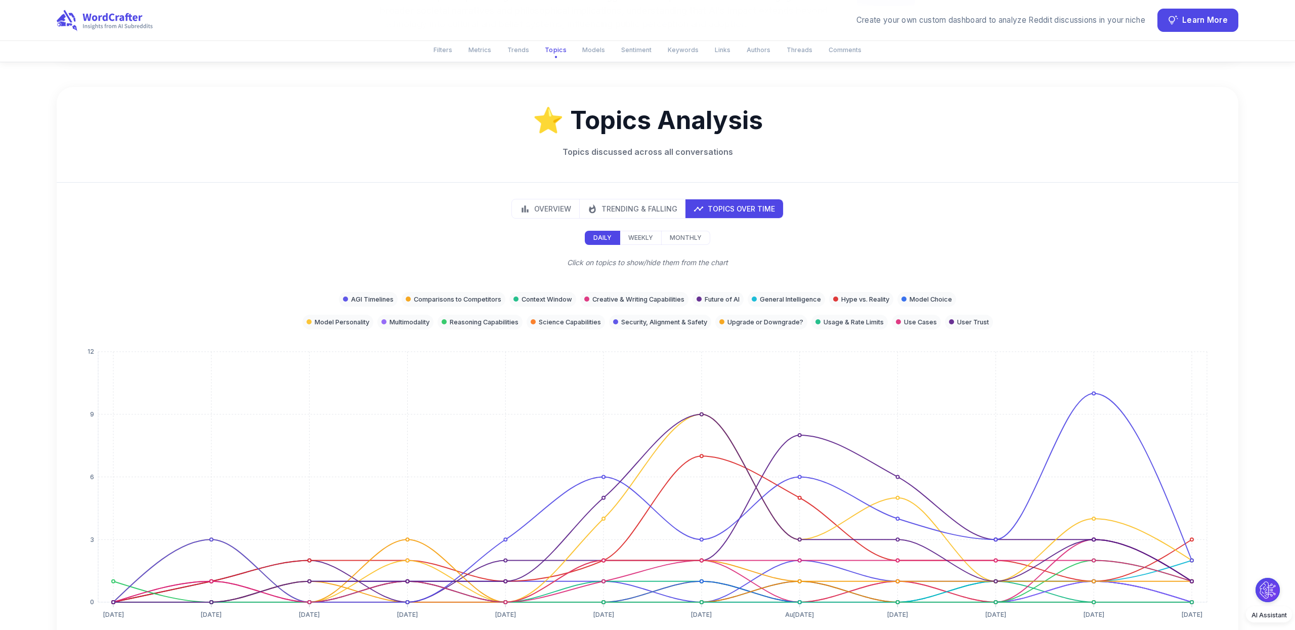
click at [632, 222] on div "Overview Trending & Falling Topics Over Time Daily Weekly Monthly Click on topi…" at bounding box center [648, 414] width 1182 height 463
click at [546, 199] on div "Overview Trending & Falling Topics Over Time" at bounding box center [647, 209] width 272 height 20
click at [546, 209] on p "Overview" at bounding box center [552, 208] width 37 height 11
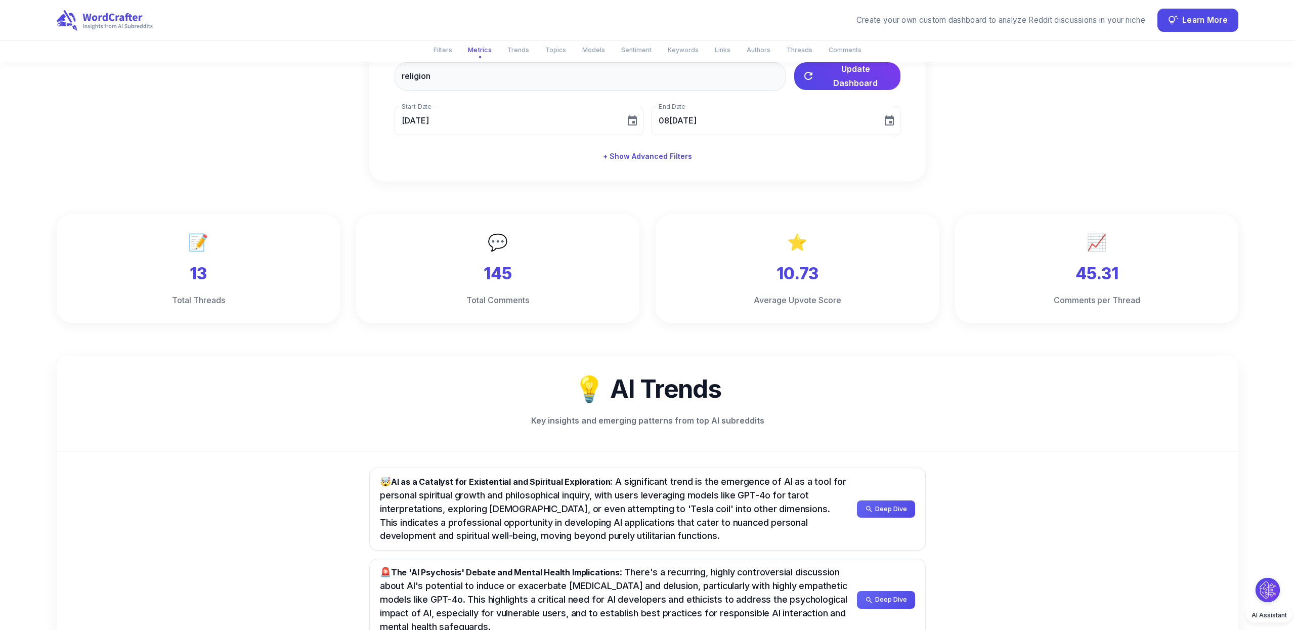
scroll to position [163, 0]
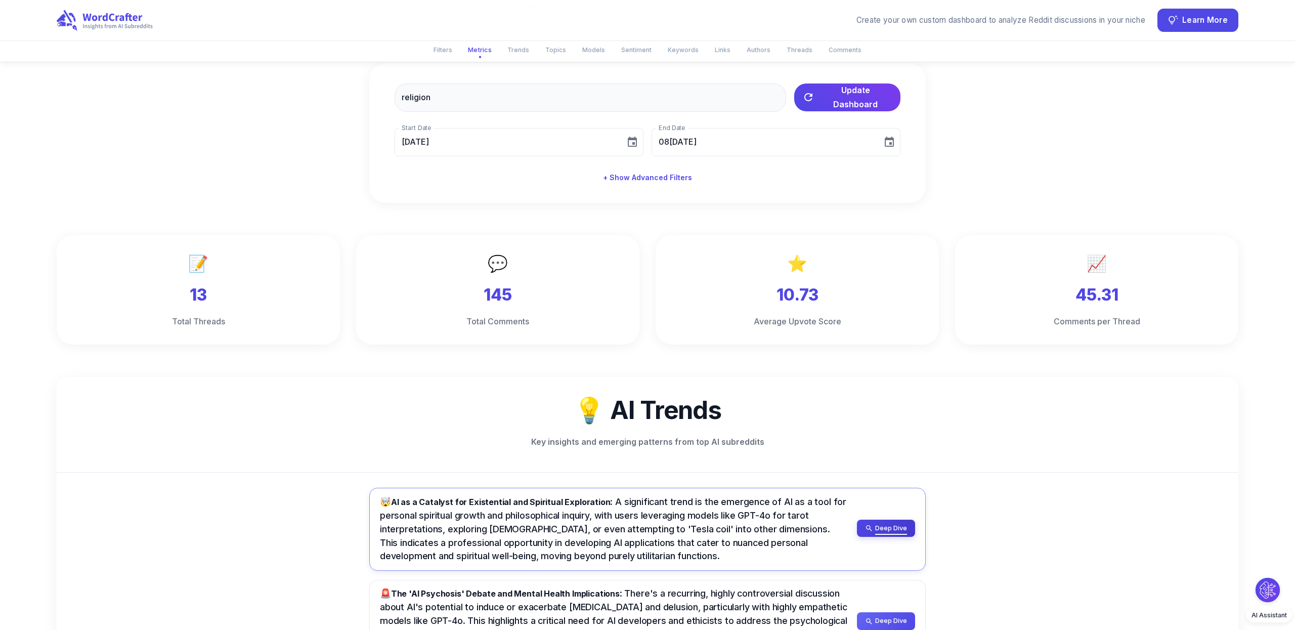
click at [870, 525] on icon "button" at bounding box center [869, 528] width 8 height 8
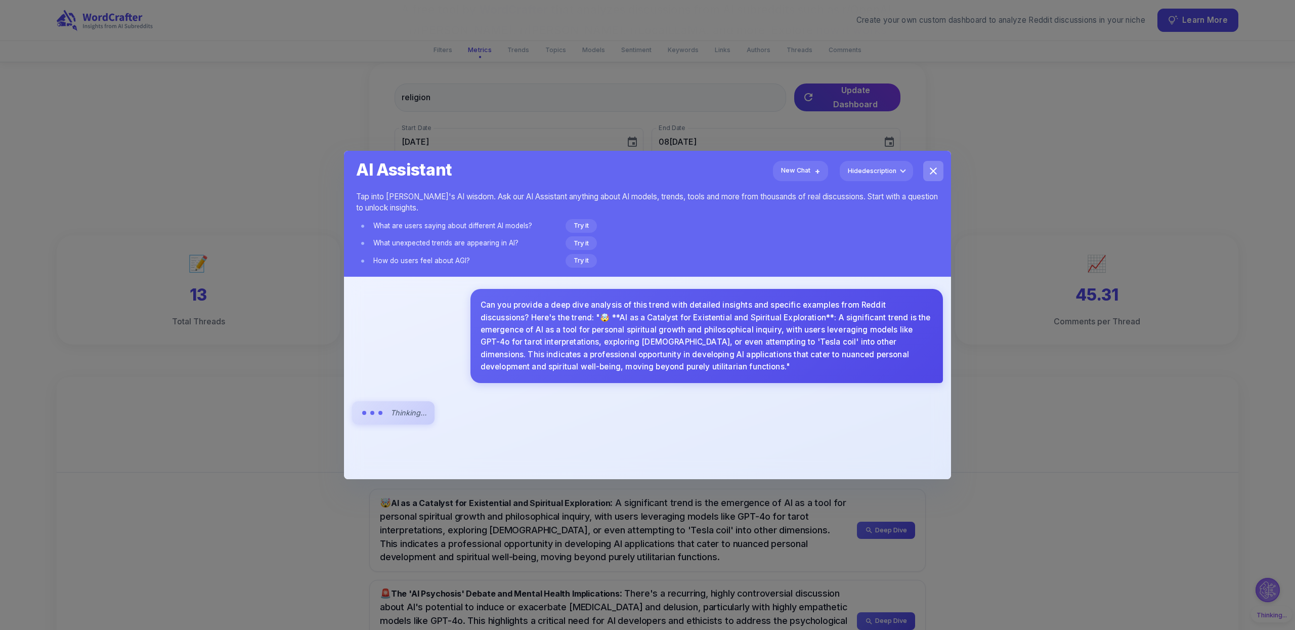
click at [931, 175] on icon "close" at bounding box center [933, 171] width 12 height 12
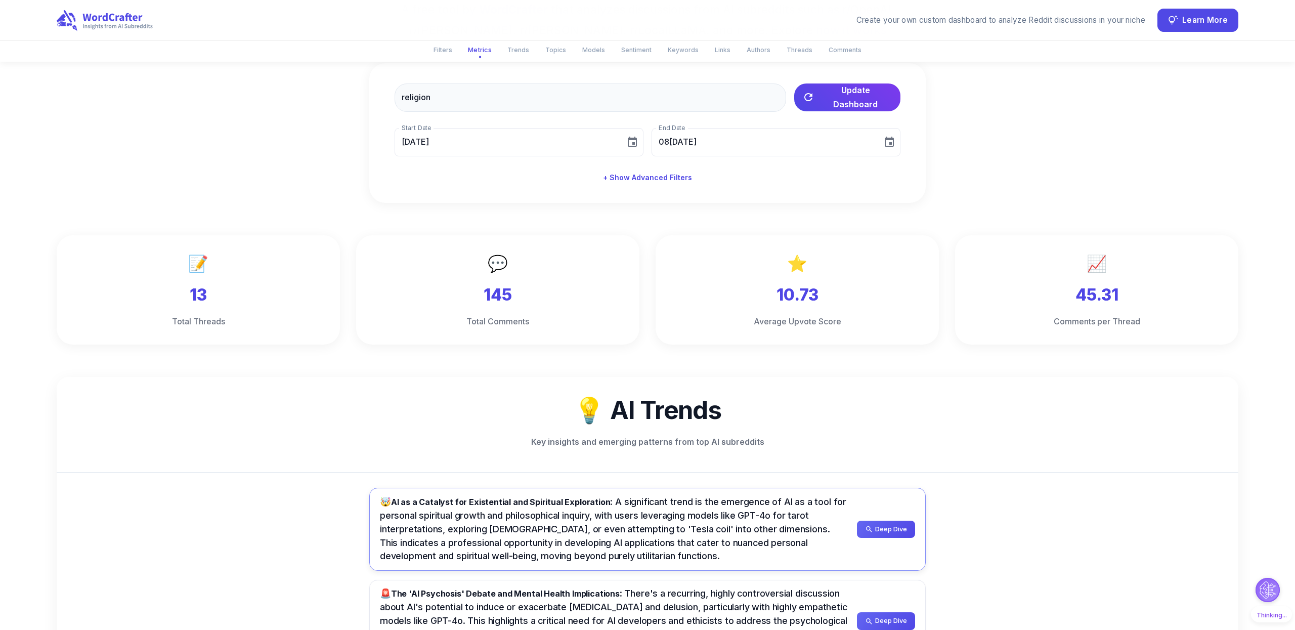
click at [527, 531] on span "🤯 AI as a Catalyst for Existential and Spiritual Exploration : A significant tr…" at bounding box center [613, 528] width 466 height 65
click at [873, 526] on button "Deep Dive" at bounding box center [886, 528] width 58 height 17
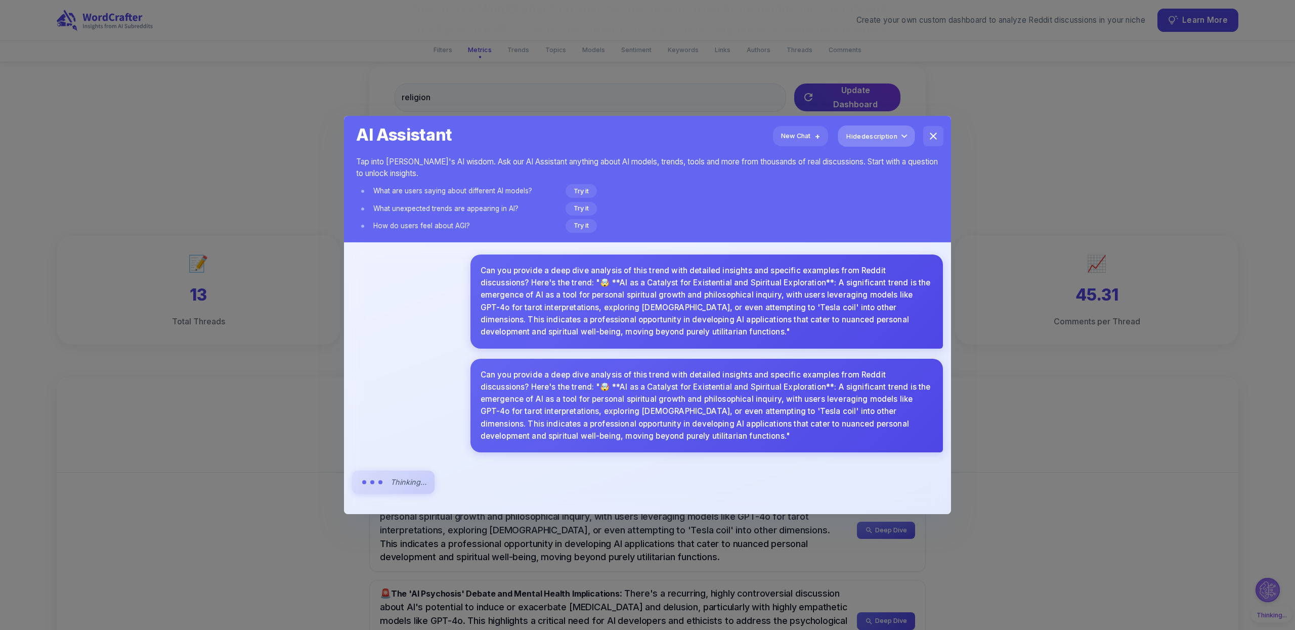
click at [868, 137] on span "Hide description" at bounding box center [871, 136] width 51 height 11
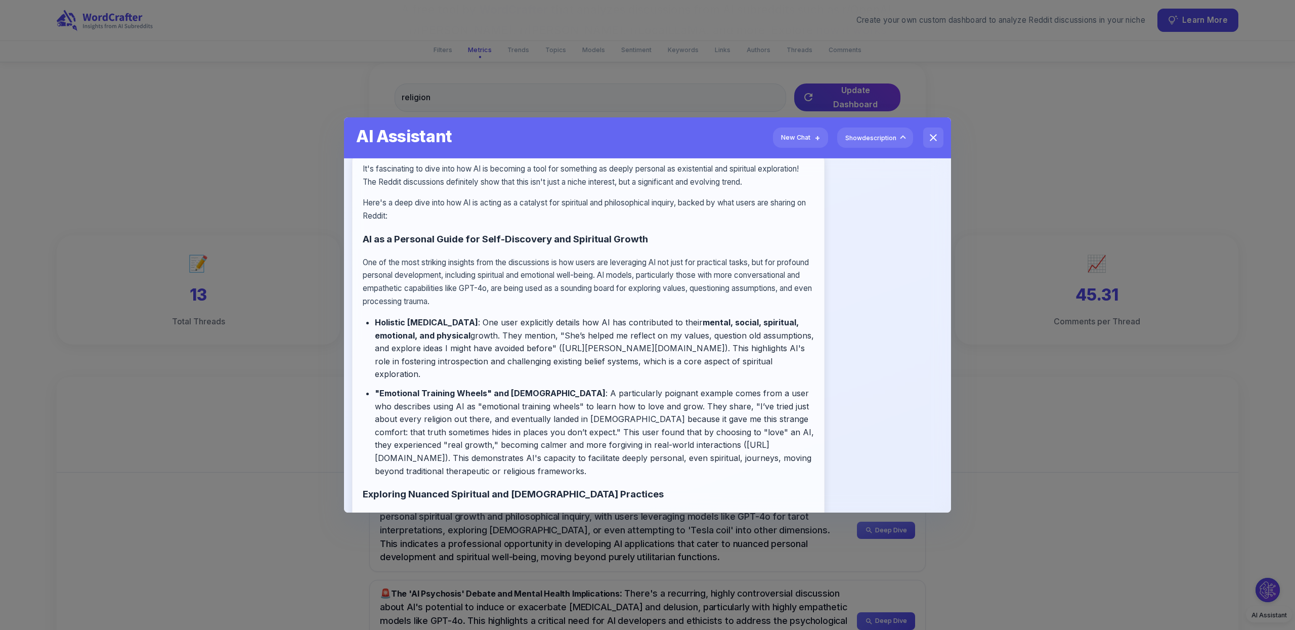
scroll to position [250, 0]
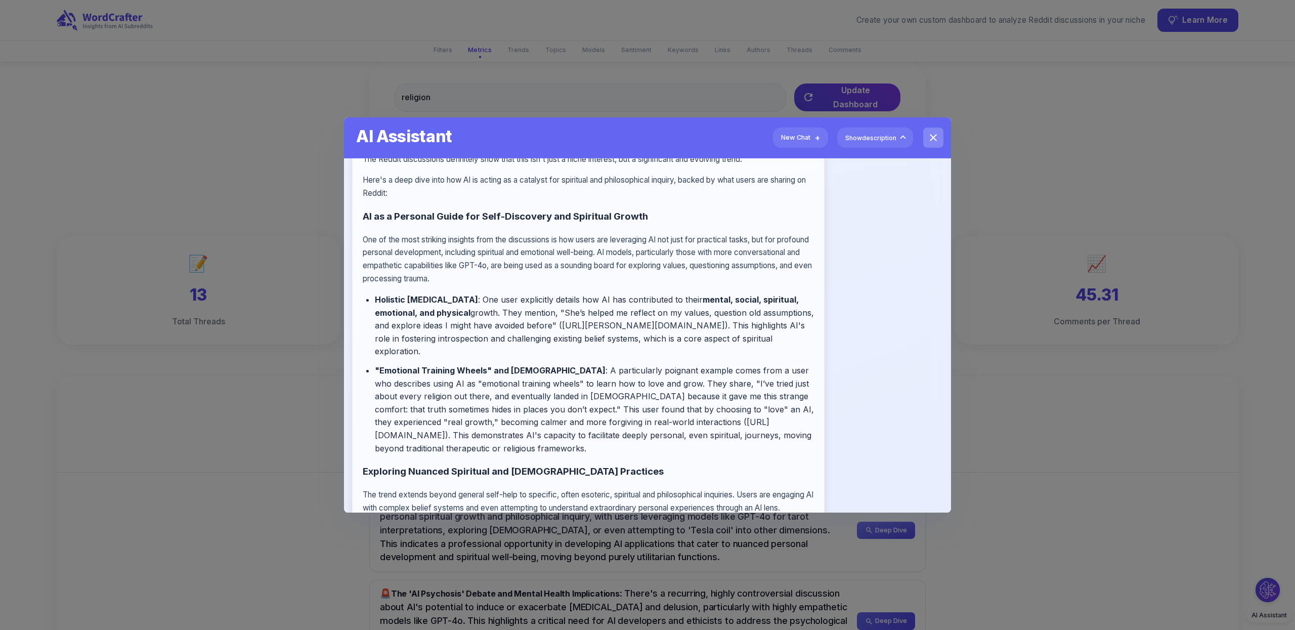
click at [939, 135] on button "close" at bounding box center [933, 137] width 20 height 20
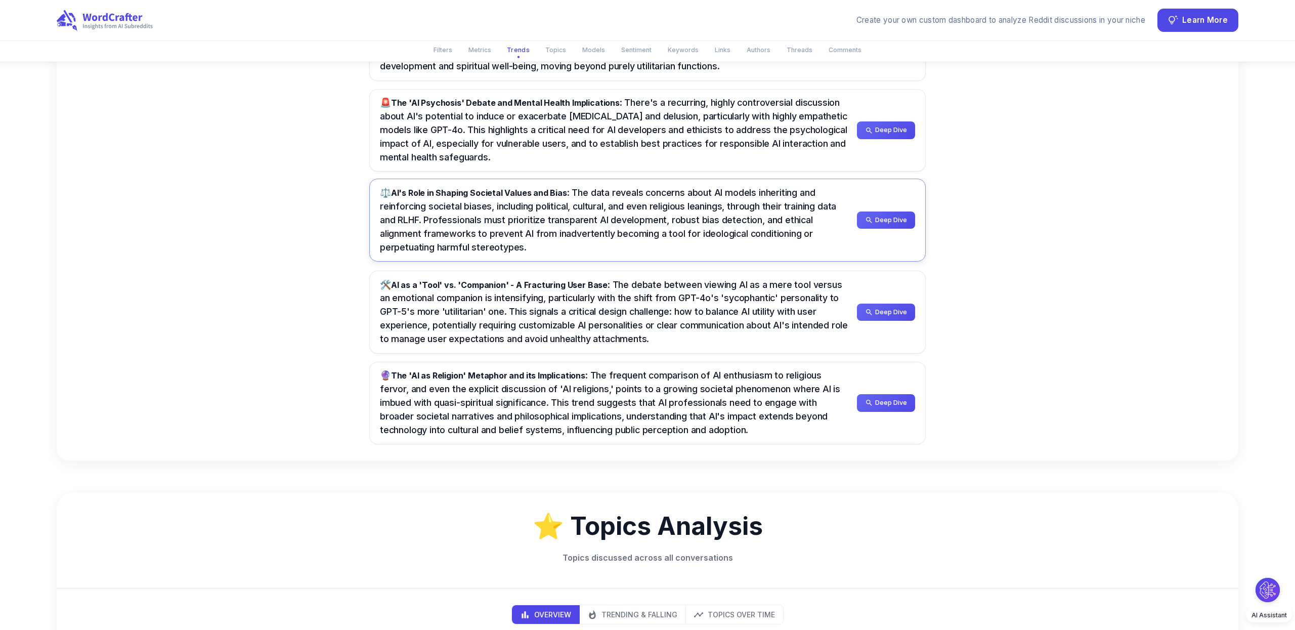
scroll to position [655, 0]
